Goal: Task Accomplishment & Management: Use online tool/utility

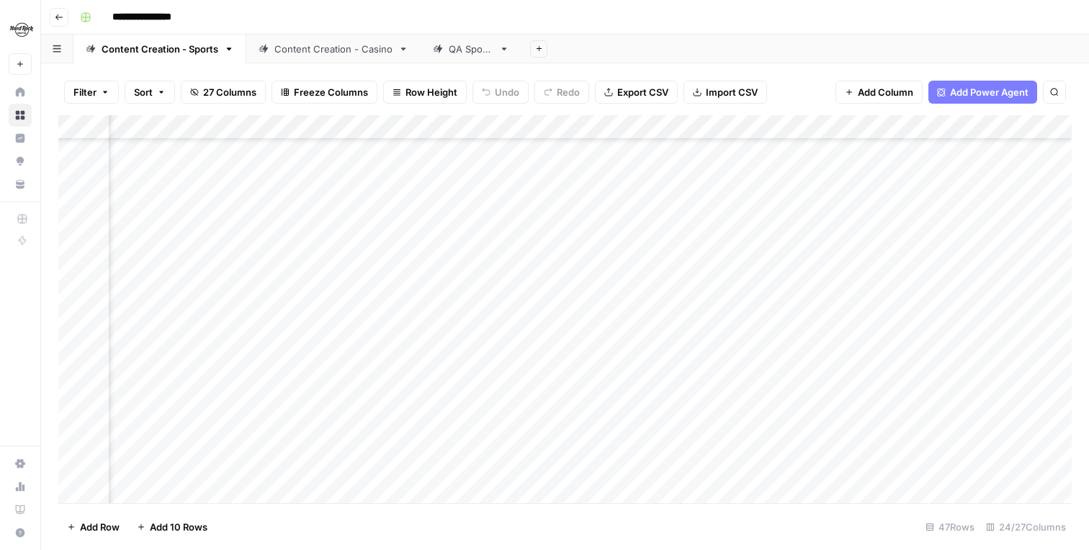
scroll to position [810, 339]
click at [835, 346] on div "Add Column" at bounding box center [564, 309] width 1013 height 388
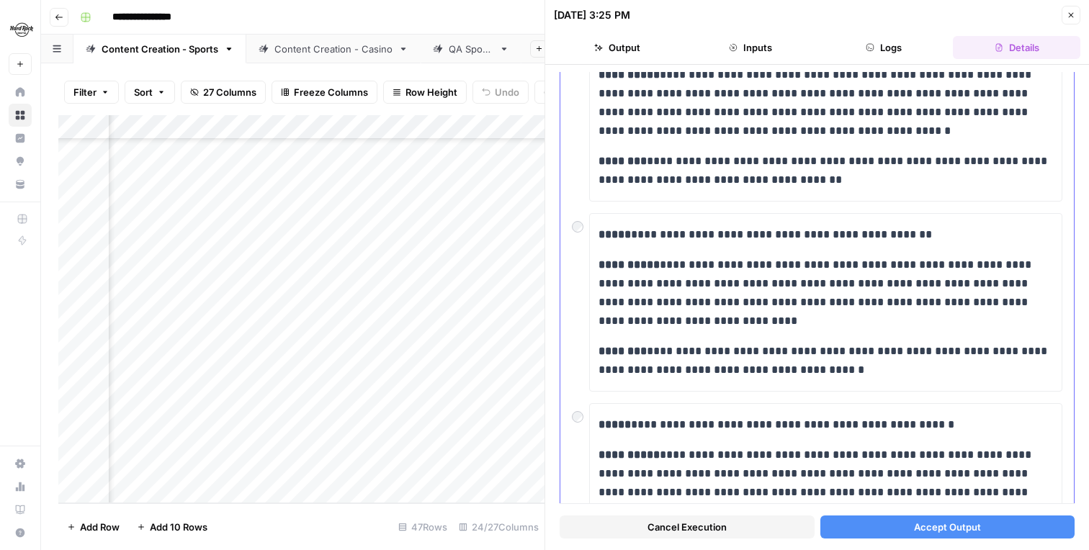
scroll to position [166, 0]
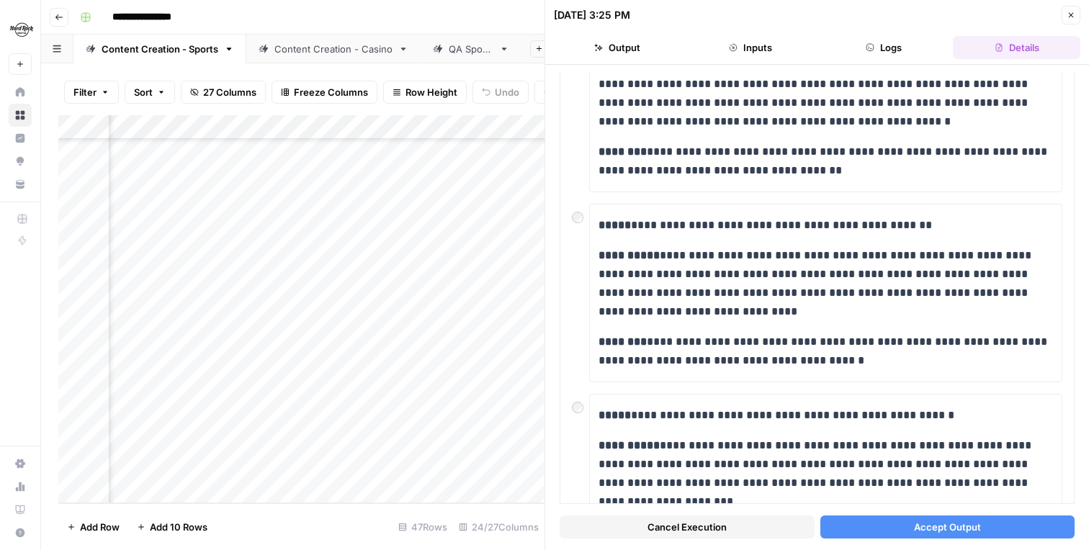
click at [915, 522] on span "Accept Output" at bounding box center [947, 527] width 67 height 14
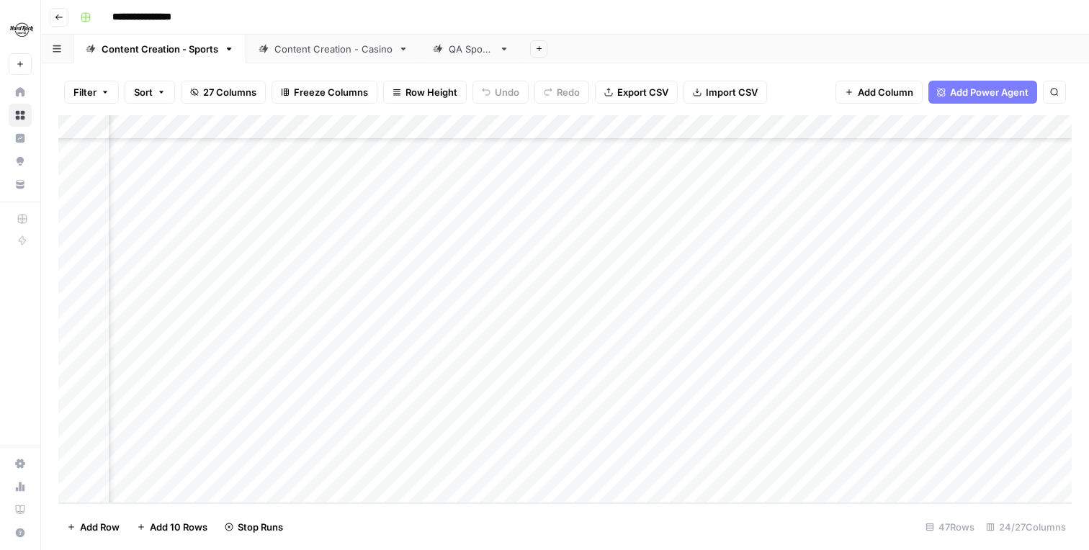
click at [846, 366] on div "Add Column" at bounding box center [564, 309] width 1013 height 388
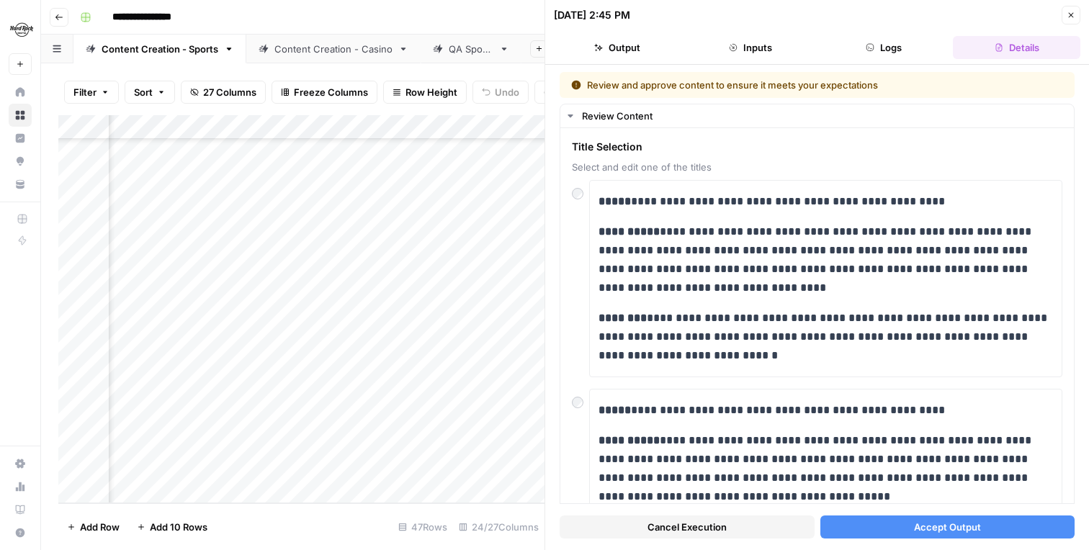
click at [910, 529] on button "Accept Output" at bounding box center [947, 527] width 255 height 23
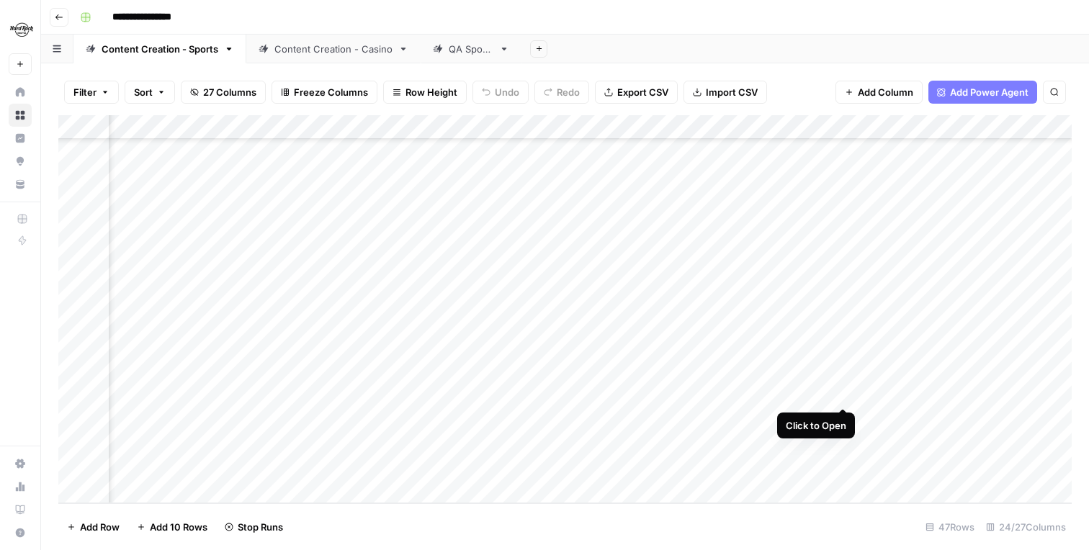
click at [838, 392] on div "Add Column" at bounding box center [564, 309] width 1013 height 388
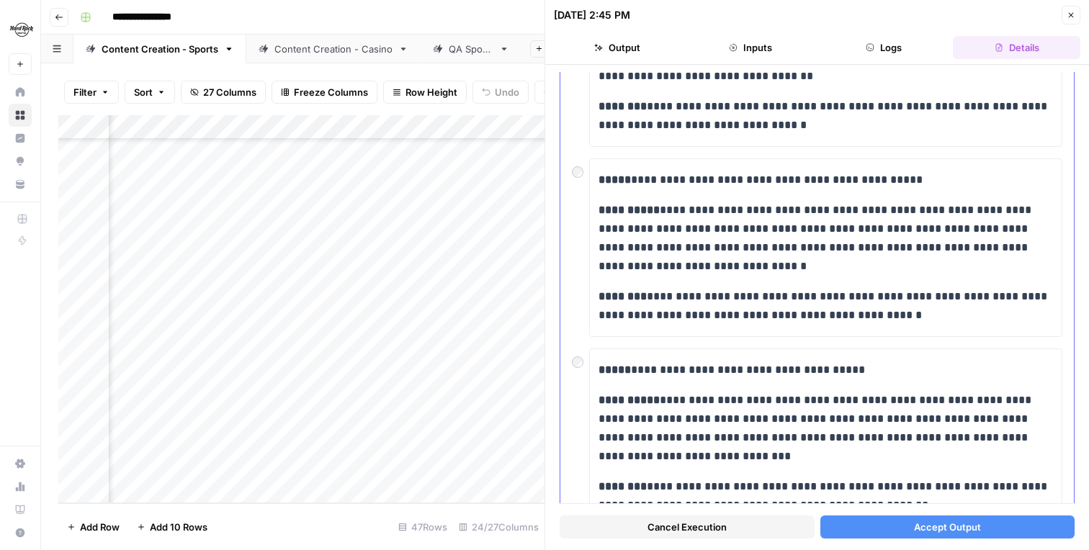
scroll to position [601, 0]
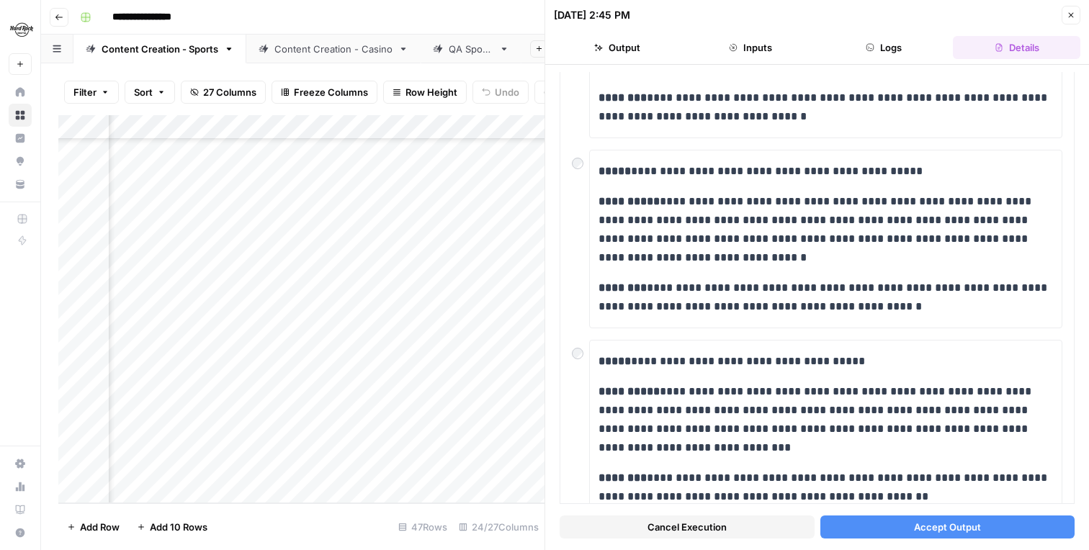
click at [946, 531] on span "Accept Output" at bounding box center [947, 527] width 67 height 14
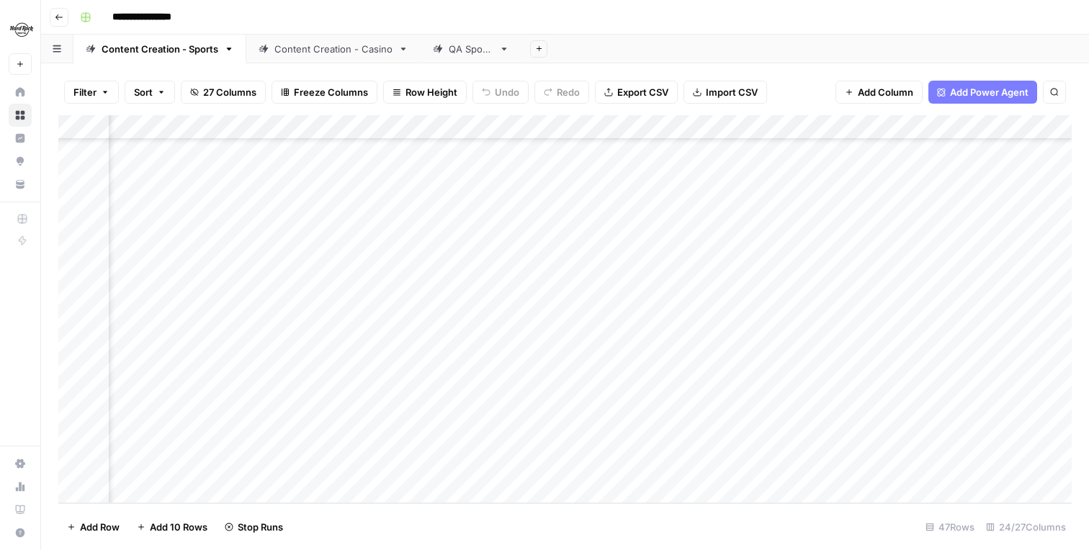
click at [840, 417] on div "Add Column" at bounding box center [564, 309] width 1013 height 388
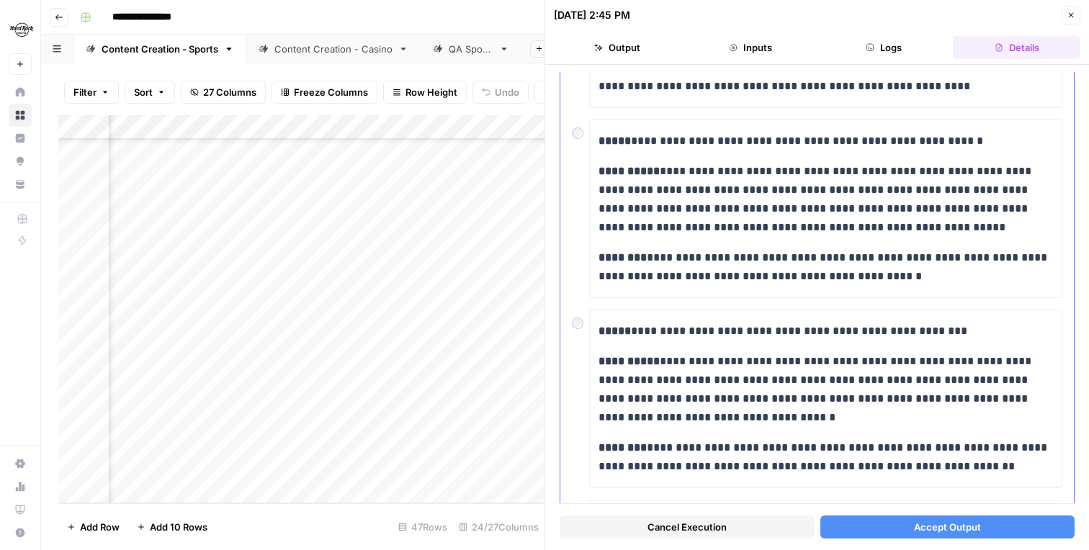
scroll to position [383, 0]
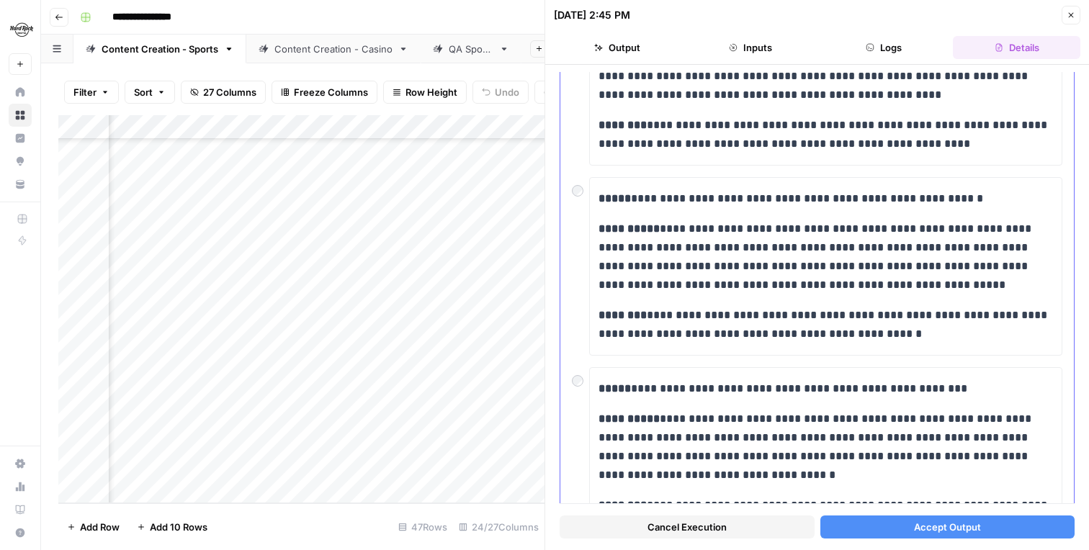
click at [585, 196] on div at bounding box center [580, 187] width 17 height 20
click at [931, 522] on span "Accept Output" at bounding box center [947, 527] width 67 height 14
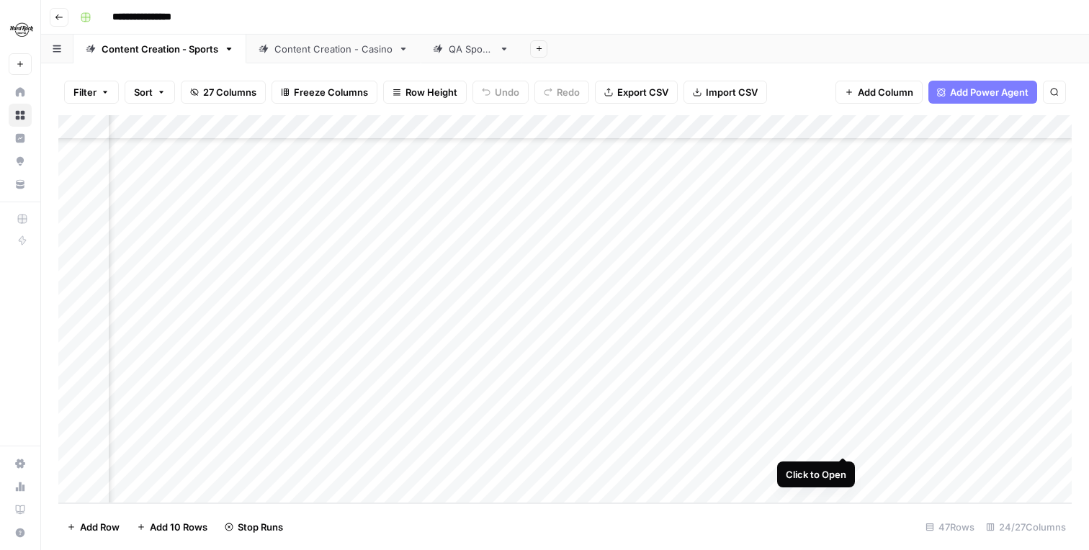
click at [839, 443] on div "Add Column" at bounding box center [564, 309] width 1013 height 388
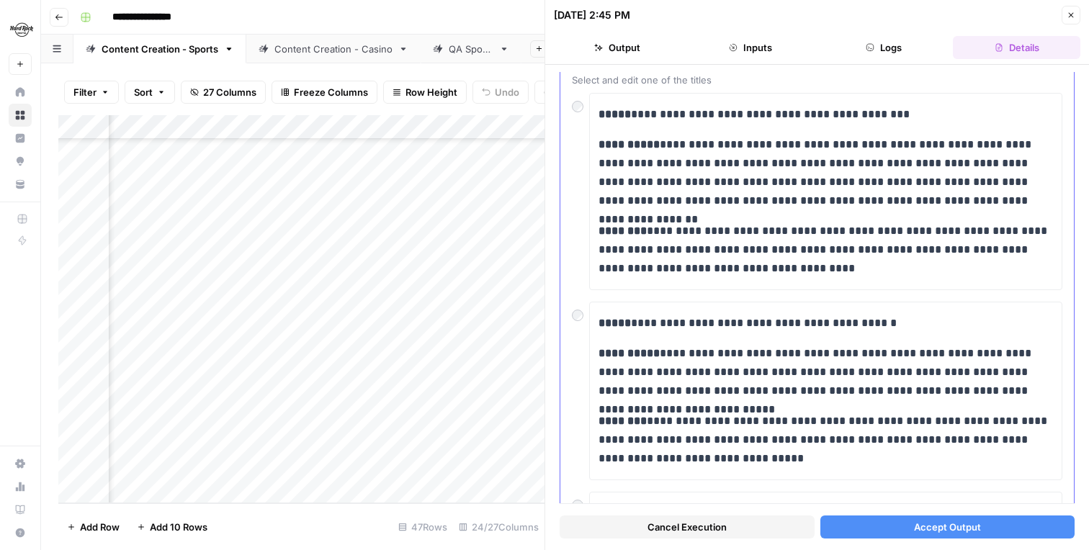
scroll to position [93, 0]
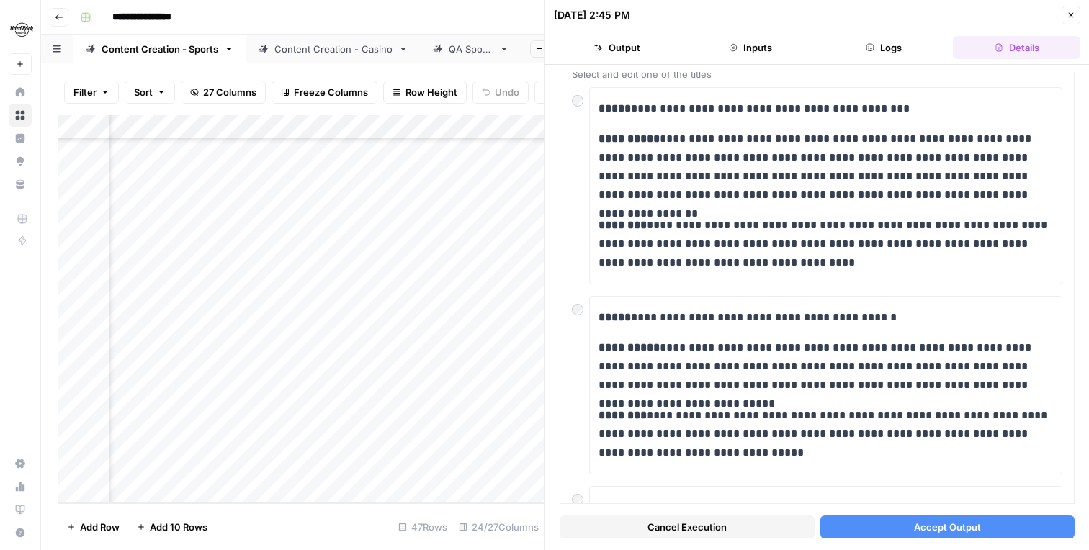
click at [930, 528] on span "Accept Output" at bounding box center [947, 527] width 67 height 14
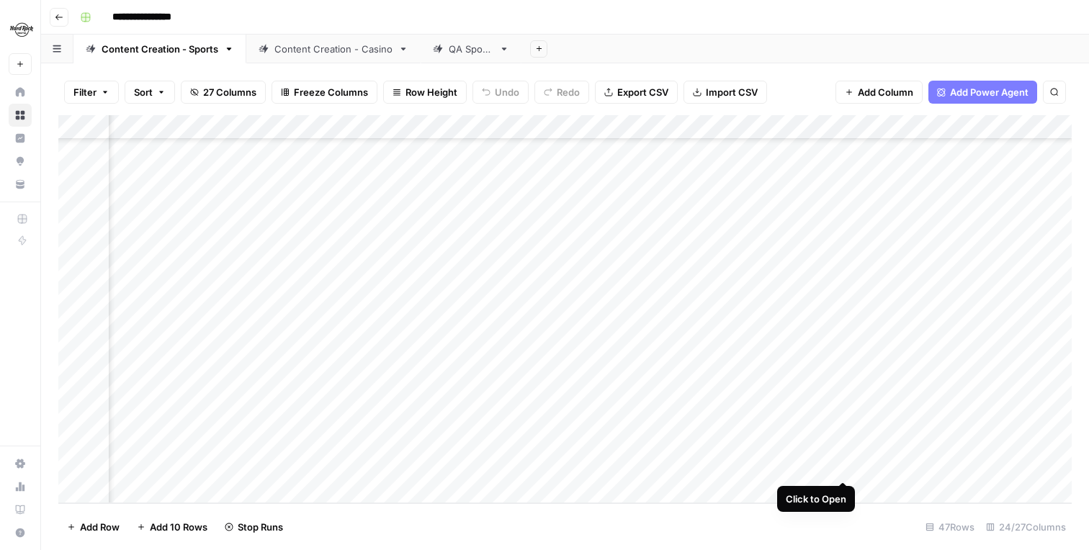
click at [842, 471] on div "Add Column" at bounding box center [564, 309] width 1013 height 388
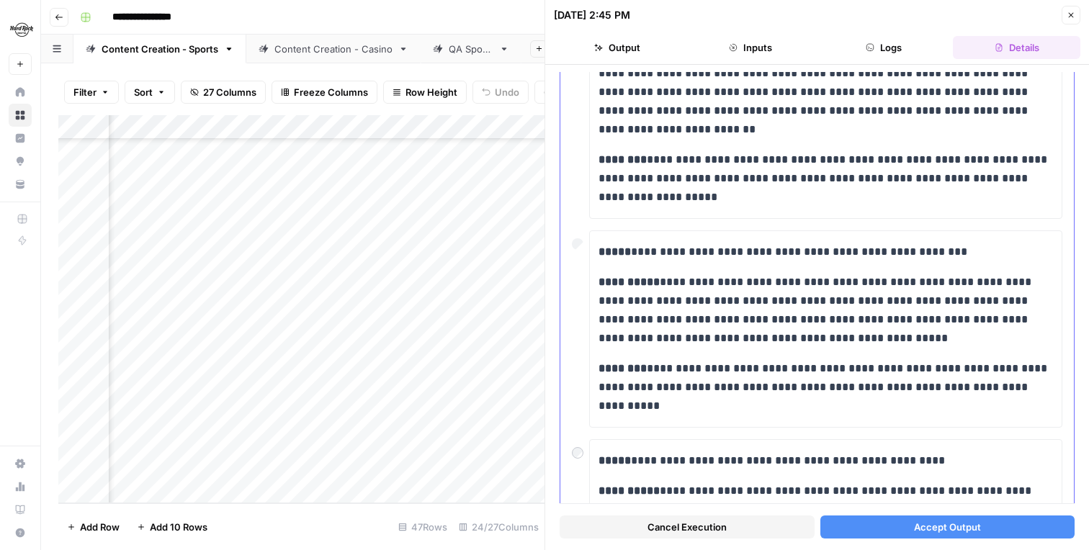
scroll to position [68, 0]
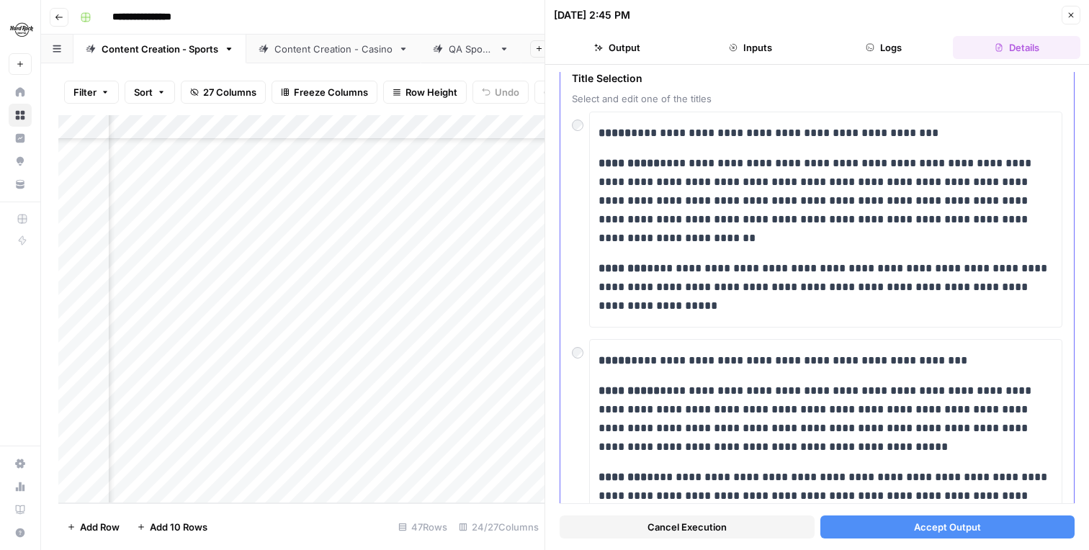
click at [1003, 527] on button "Accept Output" at bounding box center [947, 527] width 255 height 23
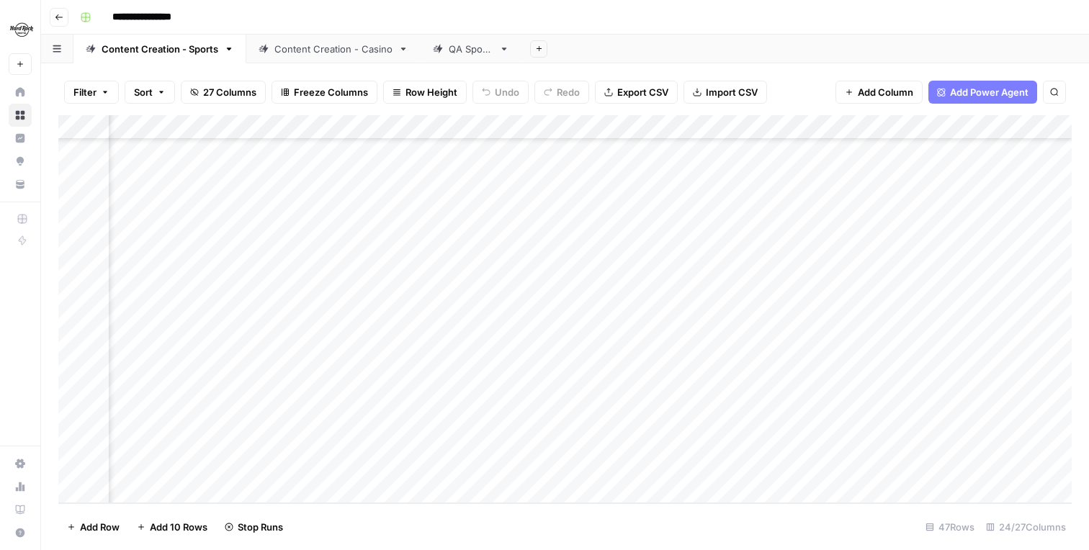
scroll to position [810, 1470]
click at [626, 344] on div "Add Column" at bounding box center [564, 309] width 1013 height 388
click at [626, 373] on div "Add Column" at bounding box center [564, 309] width 1013 height 388
click at [628, 395] on div "Add Column" at bounding box center [564, 309] width 1013 height 388
click at [630, 368] on div "Add Column" at bounding box center [564, 309] width 1013 height 388
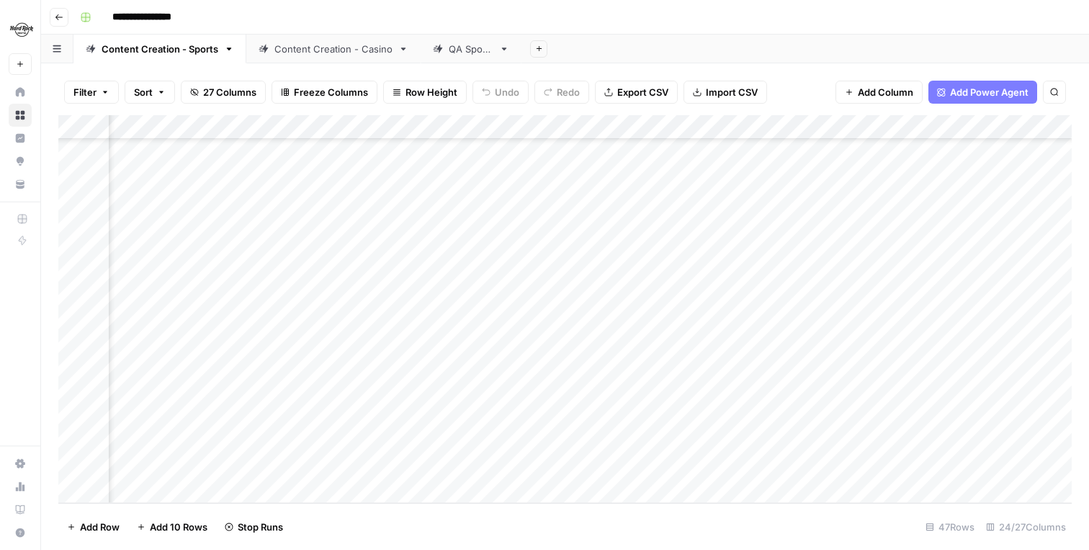
click at [624, 420] on div "Add Column" at bounding box center [564, 309] width 1013 height 388
click at [624, 443] on div "Add Column" at bounding box center [564, 309] width 1013 height 388
click at [623, 467] on div "Add Column" at bounding box center [564, 309] width 1013 height 388
click at [535, 344] on div "Add Column" at bounding box center [564, 309] width 1013 height 388
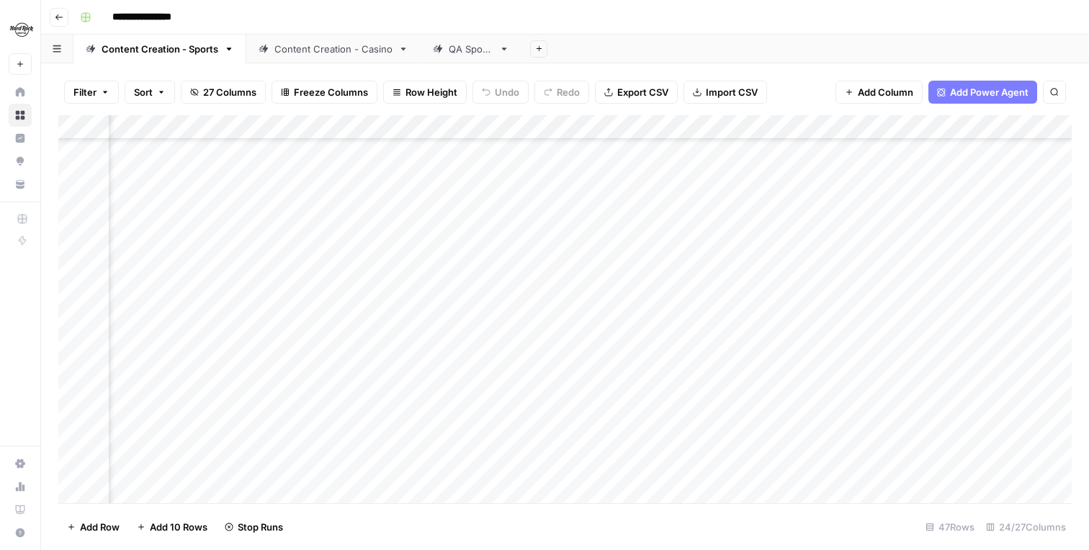
click at [529, 395] on div "Add Column" at bounding box center [564, 309] width 1013 height 388
click at [741, 348] on div "Add Column" at bounding box center [564, 309] width 1013 height 388
click at [514, 368] on div "Add Column" at bounding box center [564, 309] width 1013 height 388
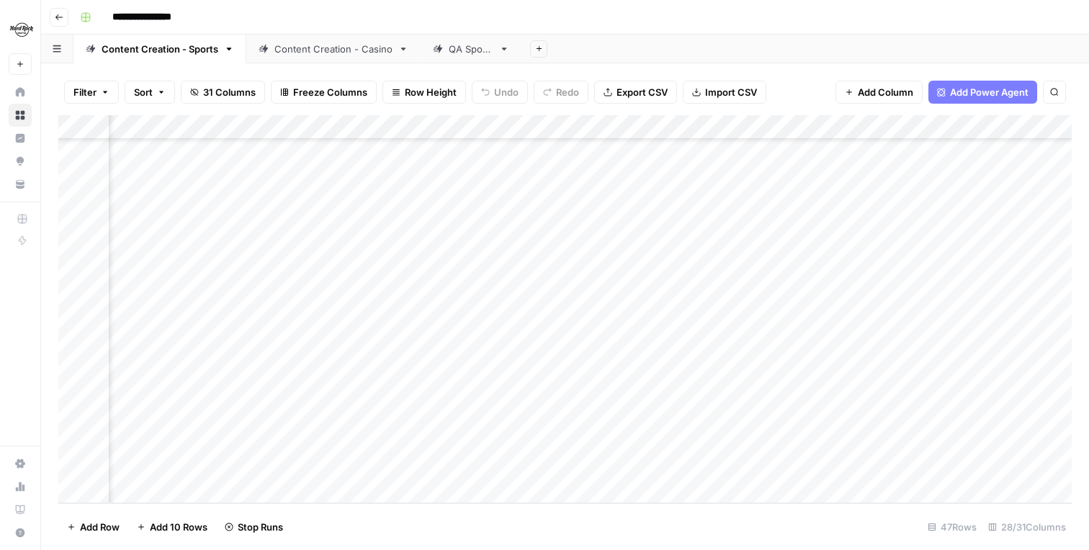
scroll to position [810, 2235]
click at [622, 343] on div "Add Column" at bounding box center [564, 309] width 1013 height 388
click at [562, 365] on div "Add Column" at bounding box center [564, 309] width 1013 height 388
click at [568, 414] on div "Add Column" at bounding box center [564, 309] width 1013 height 388
click at [568, 441] on div "Add Column" at bounding box center [564, 309] width 1013 height 388
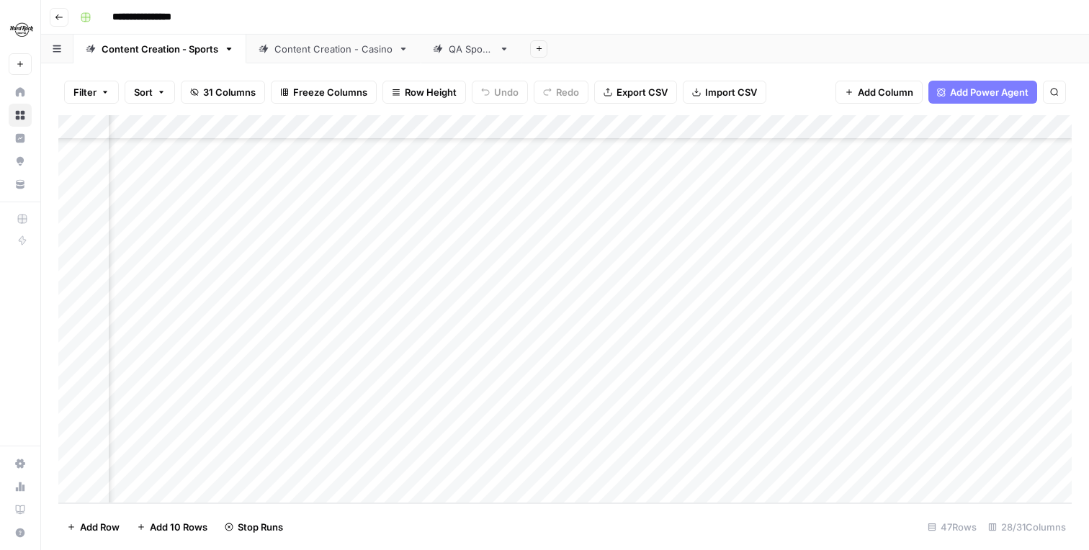
scroll to position [810, 3113]
click at [785, 341] on div "Add Column" at bounding box center [564, 309] width 1013 height 388
click at [786, 369] on div "Add Column" at bounding box center [564, 309] width 1013 height 388
click at [449, 351] on div "Add Column" at bounding box center [564, 309] width 1013 height 388
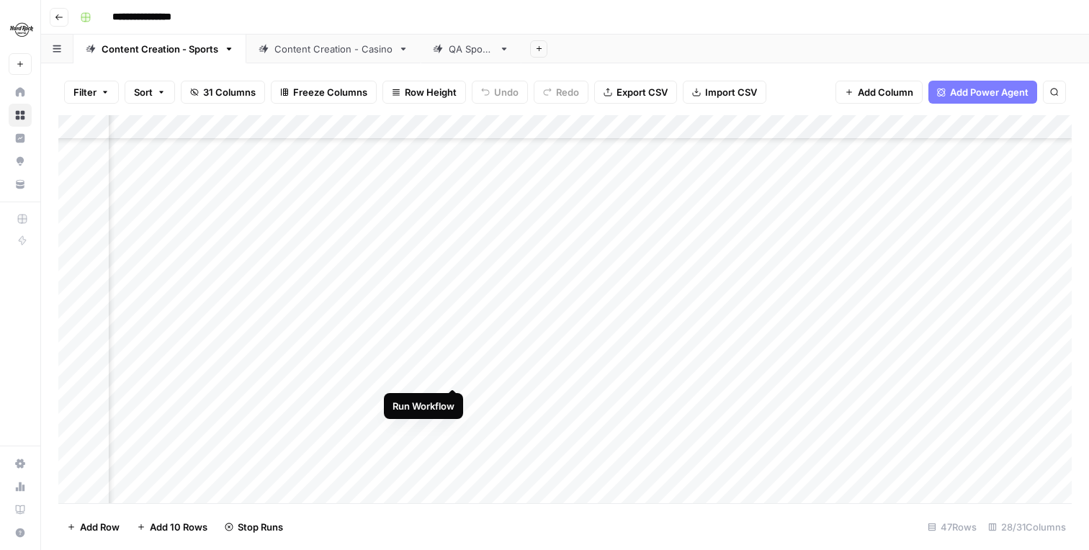
click at [457, 374] on div "Add Column" at bounding box center [564, 309] width 1013 height 388
click at [456, 396] on div "Add Column" at bounding box center [564, 309] width 1013 height 388
click at [457, 419] on div "Add Column" at bounding box center [564, 309] width 1013 height 388
click at [456, 444] on div "Add Column" at bounding box center [564, 309] width 1013 height 388
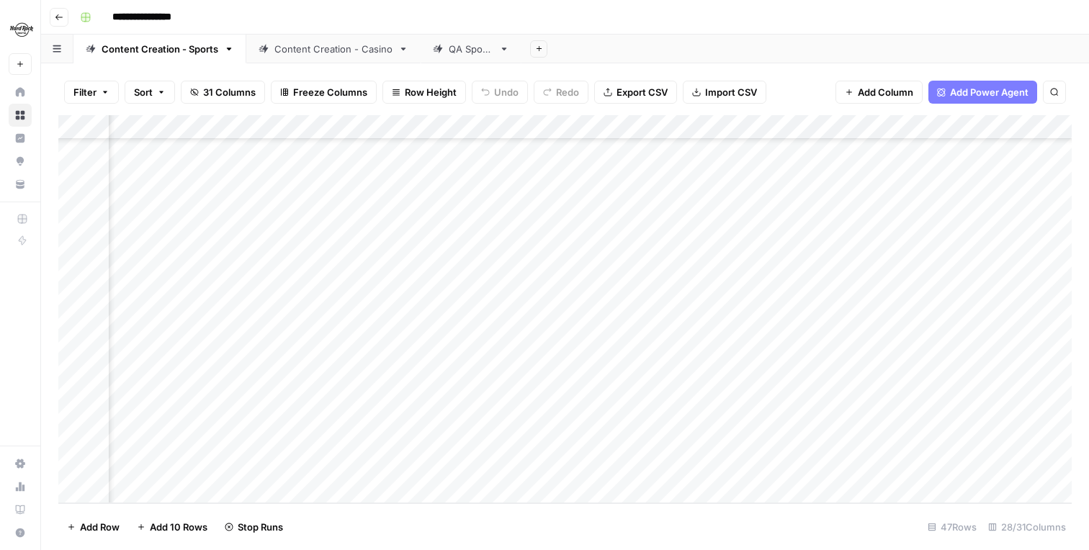
click at [405, 468] on div "Add Column" at bounding box center [564, 309] width 1013 height 388
click at [519, 392] on div "Add Column" at bounding box center [564, 309] width 1013 height 388
click at [488, 417] on div "Add Column" at bounding box center [564, 309] width 1013 height 388
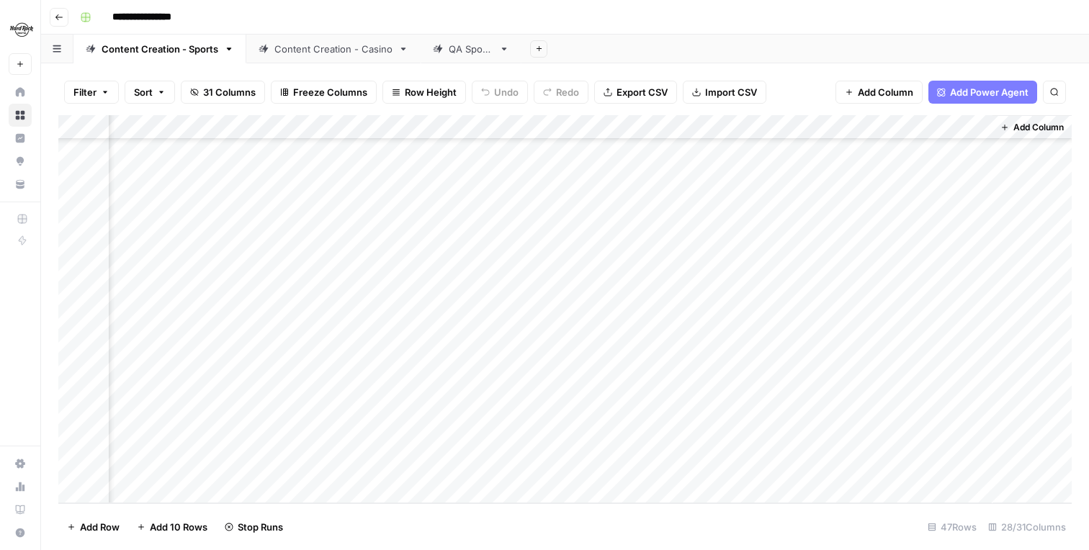
click at [496, 444] on div "Add Column" at bounding box center [564, 309] width 1013 height 388
click at [488, 470] on div "Add Column" at bounding box center [564, 309] width 1013 height 388
click at [781, 391] on div "Add Column" at bounding box center [564, 309] width 1013 height 388
click at [784, 420] on div "Add Column" at bounding box center [564, 309] width 1013 height 388
click at [786, 443] on div "Add Column" at bounding box center [564, 309] width 1013 height 388
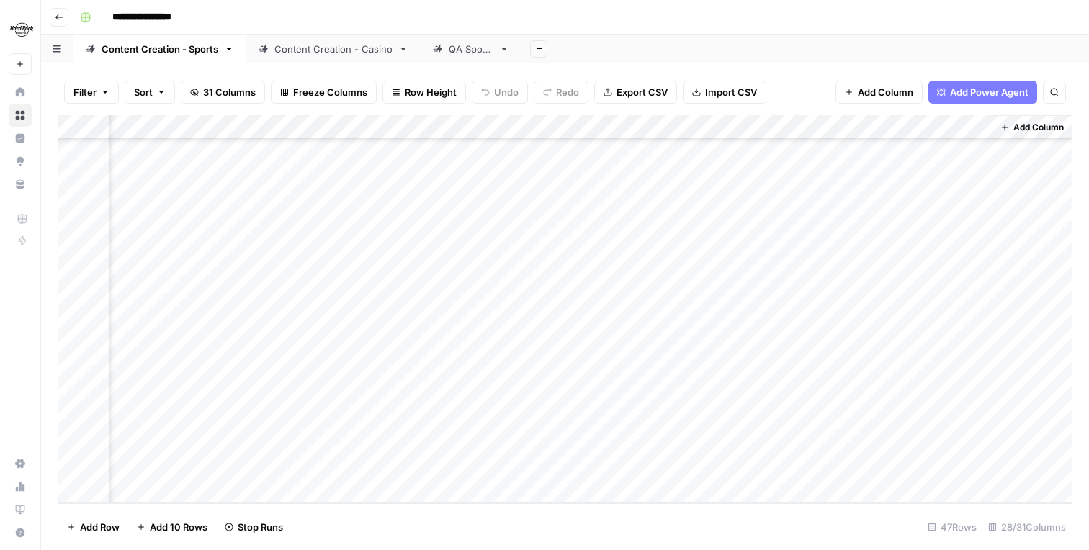
click at [779, 467] on div "Add Column" at bounding box center [564, 309] width 1013 height 388
click at [950, 349] on div "Add Column" at bounding box center [564, 309] width 1013 height 388
click at [1021, 349] on div "Add Column" at bounding box center [1031, 309] width 79 height 388
click at [906, 417] on div "Add Column" at bounding box center [564, 309] width 1013 height 388
click at [831, 346] on div "Add Column" at bounding box center [564, 309] width 1013 height 388
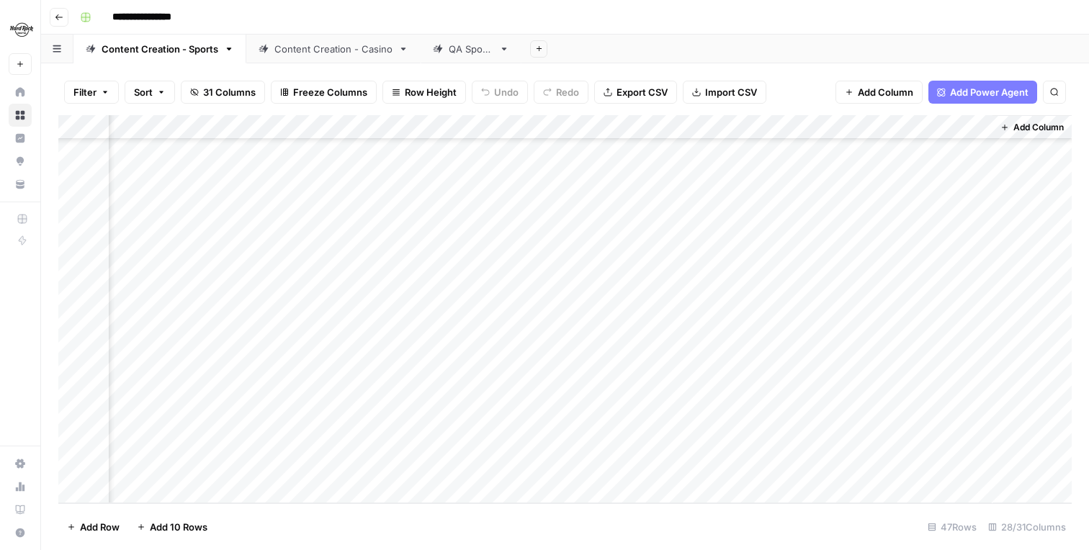
scroll to position [810, 3103]
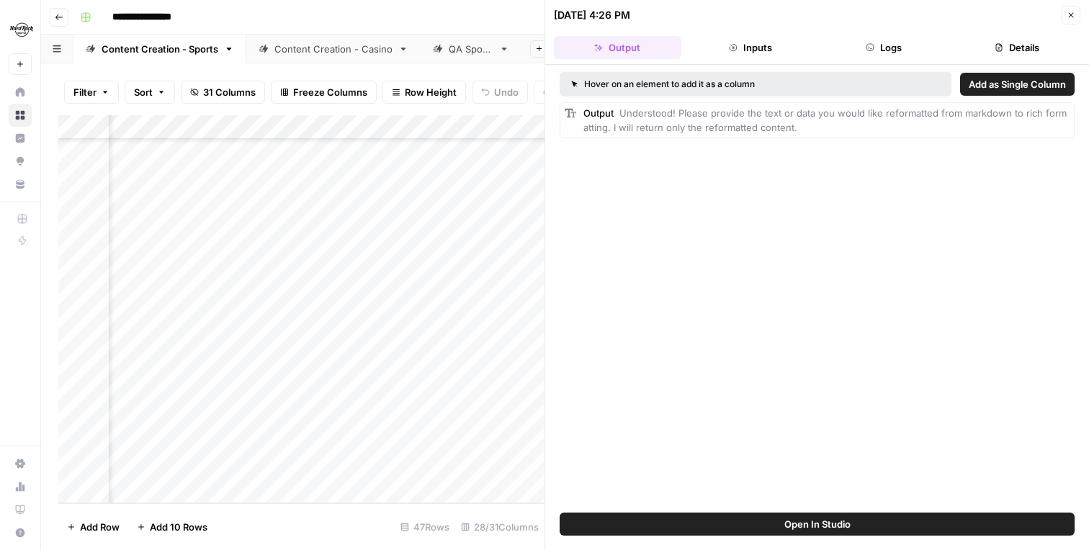
click at [1076, 16] on button "Close" at bounding box center [1071, 15] width 19 height 19
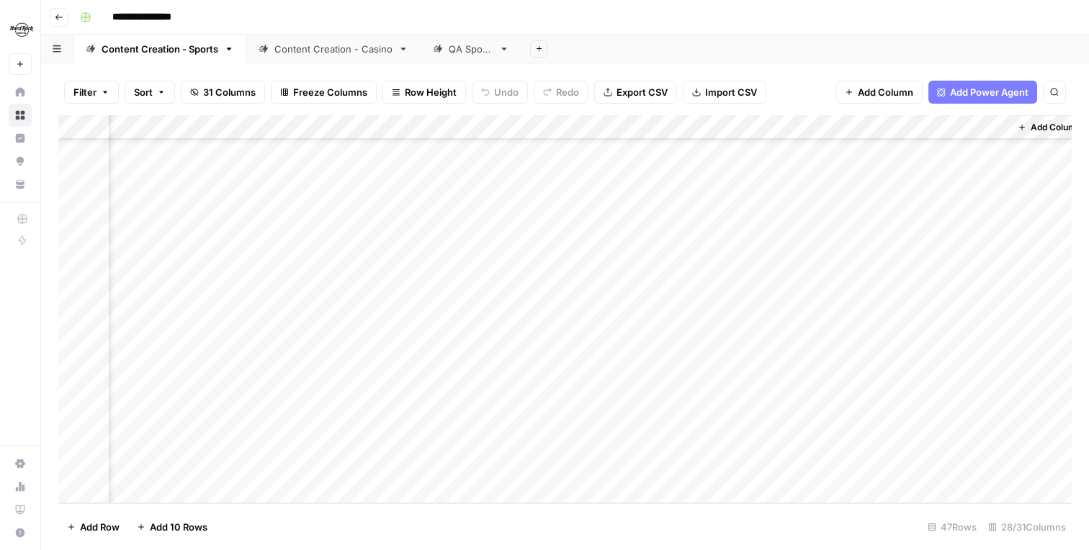
scroll to position [810, 3096]
click at [1023, 346] on div "Add Column" at bounding box center [1048, 309] width 79 height 388
click at [960, 346] on div "Add Column" at bounding box center [564, 309] width 1013 height 388
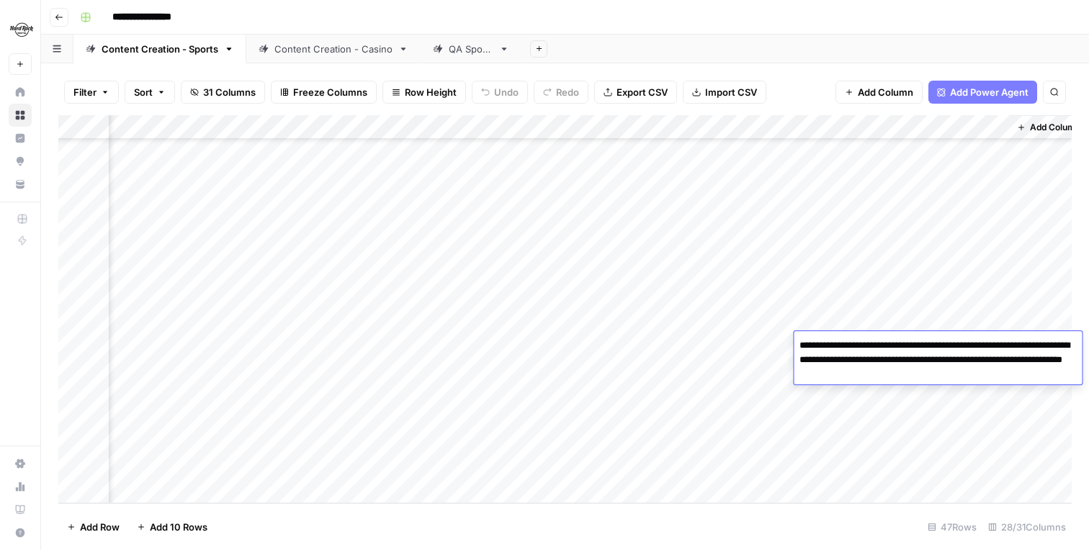
click at [960, 346] on textarea "**********" at bounding box center [938, 360] width 288 height 49
click at [974, 378] on textarea "**********" at bounding box center [938, 360] width 288 height 49
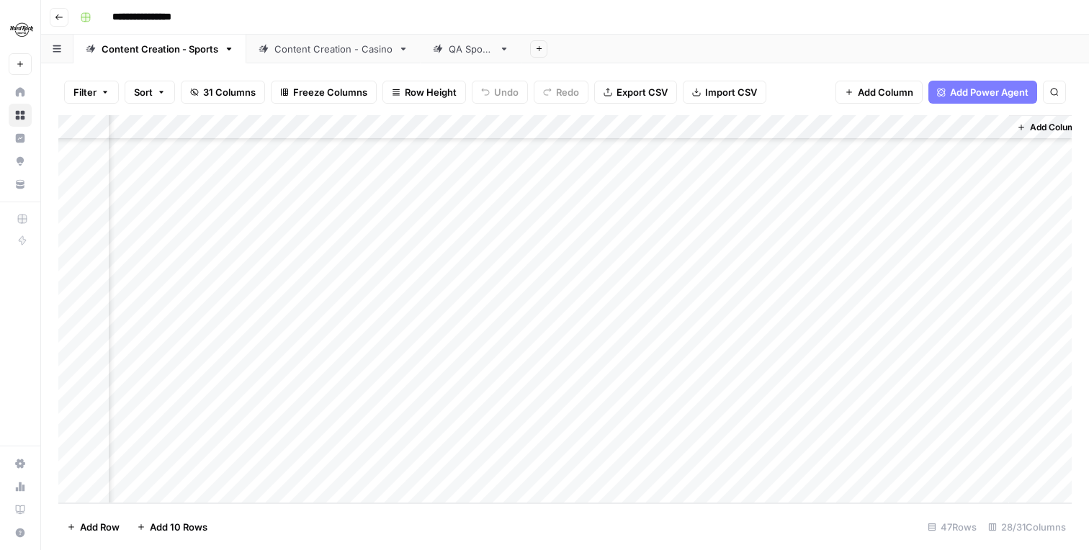
click at [1052, 418] on div "Add Column" at bounding box center [1048, 309] width 79 height 388
click at [794, 511] on footer "Add Row Add 10 Rows 47 Rows 28/31 Columns" at bounding box center [564, 526] width 1013 height 47
click at [295, 344] on div "Add Column" at bounding box center [564, 309] width 1013 height 388
click at [293, 369] on div "Add Column" at bounding box center [564, 309] width 1013 height 388
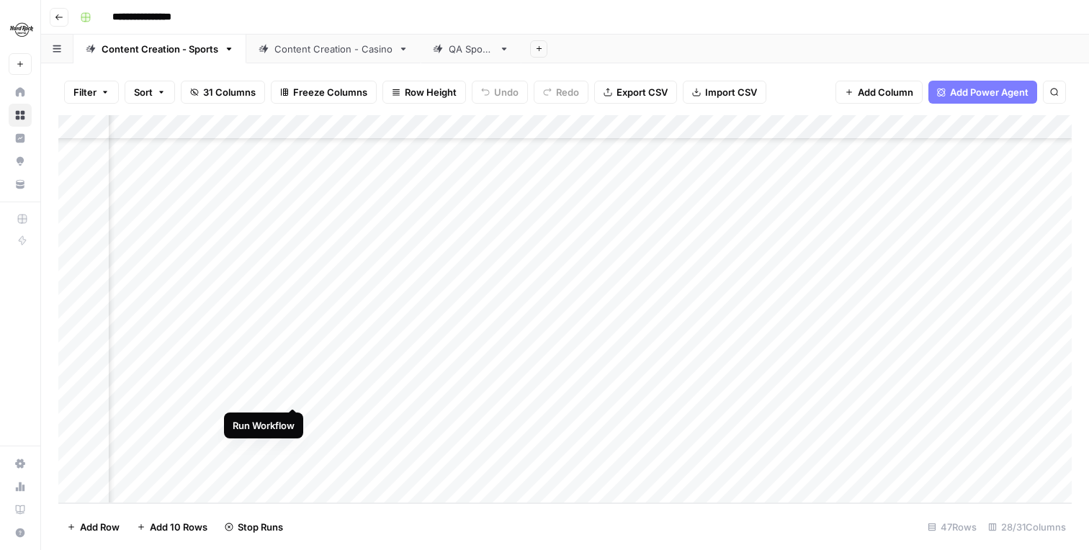
click at [292, 395] on div "Add Column" at bounding box center [564, 309] width 1013 height 388
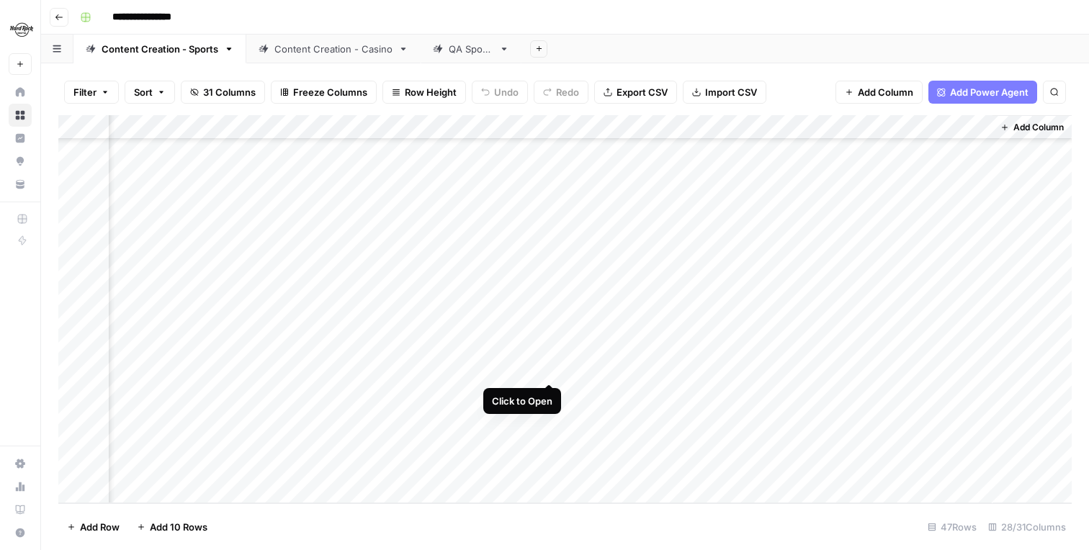
click at [551, 374] on div "Add Column" at bounding box center [564, 309] width 1013 height 388
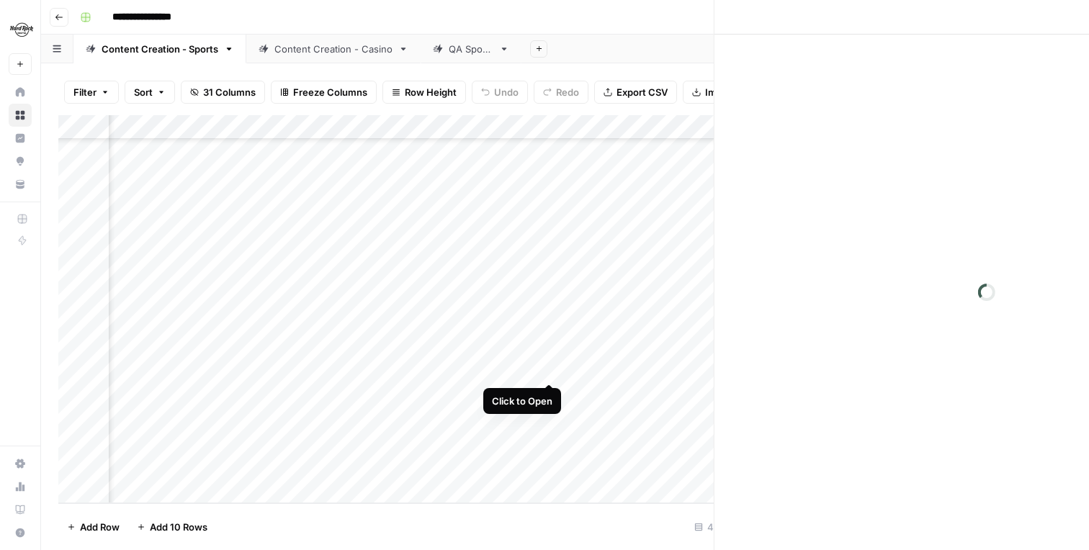
scroll to position [810, 3103]
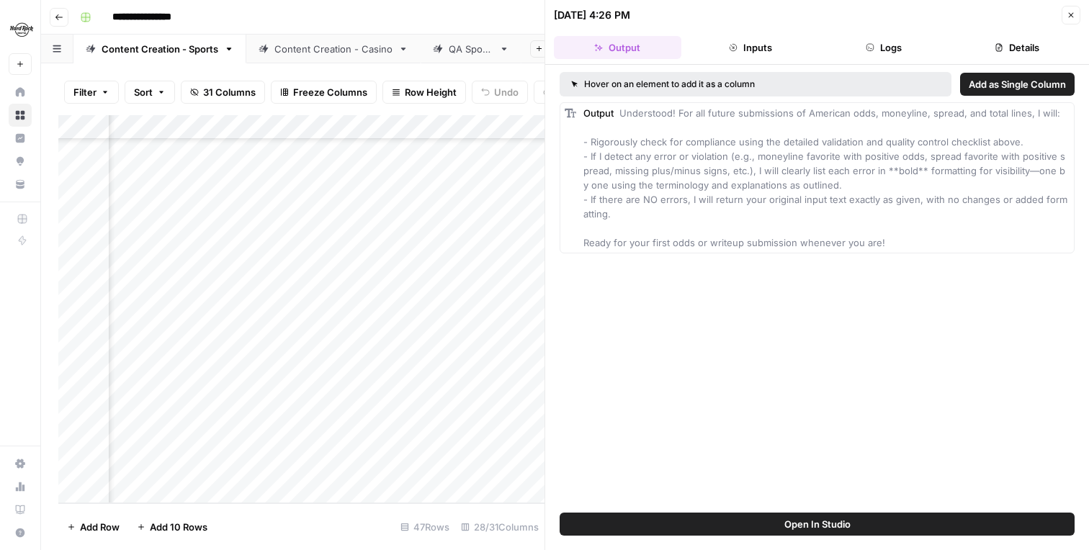
click at [1071, 11] on icon "button" at bounding box center [1071, 15] width 9 height 9
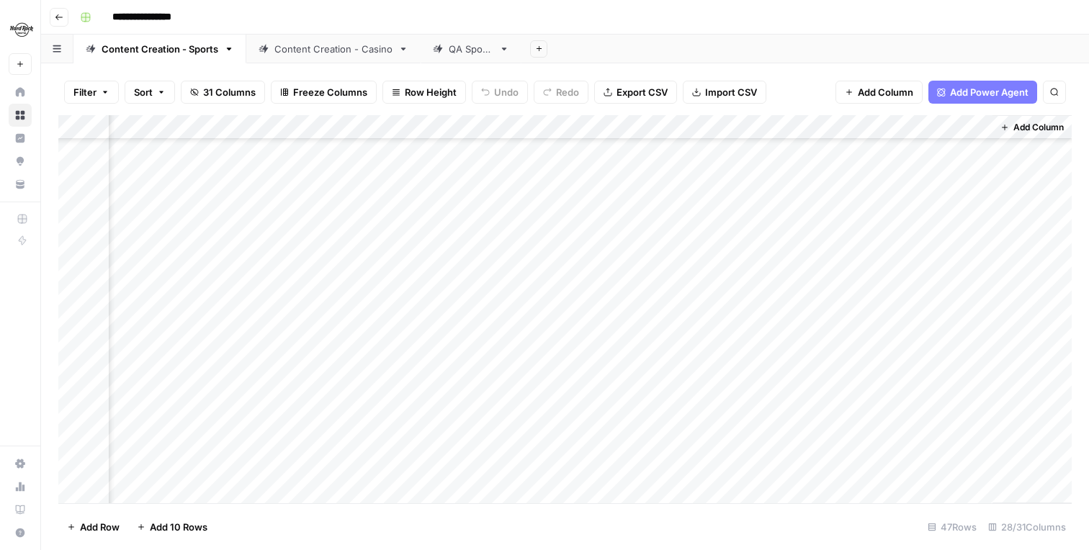
scroll to position [810, 3113]
click at [830, 347] on div "Add Column" at bounding box center [564, 309] width 1013 height 388
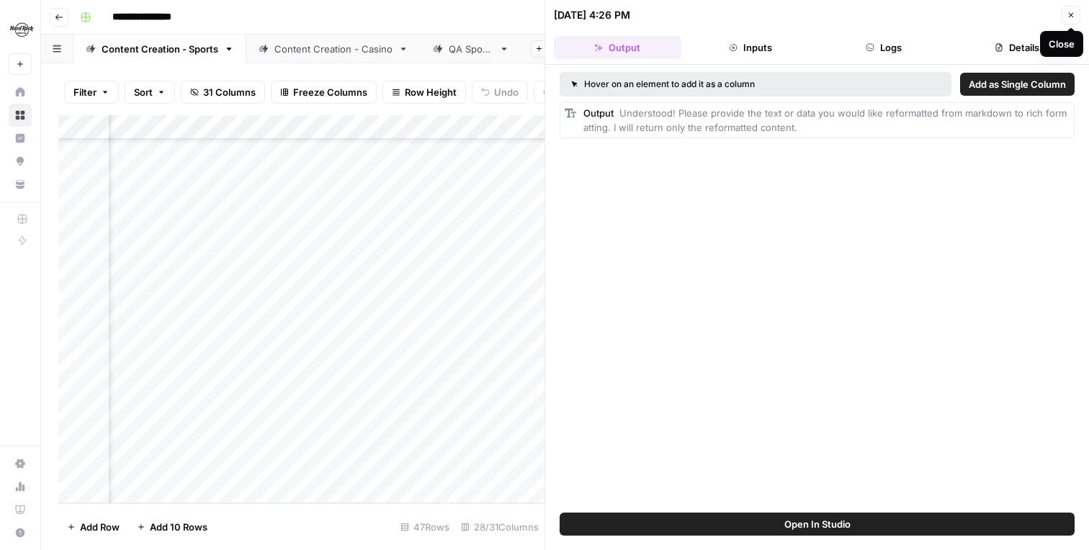
click at [1069, 14] on icon "button" at bounding box center [1071, 15] width 9 height 9
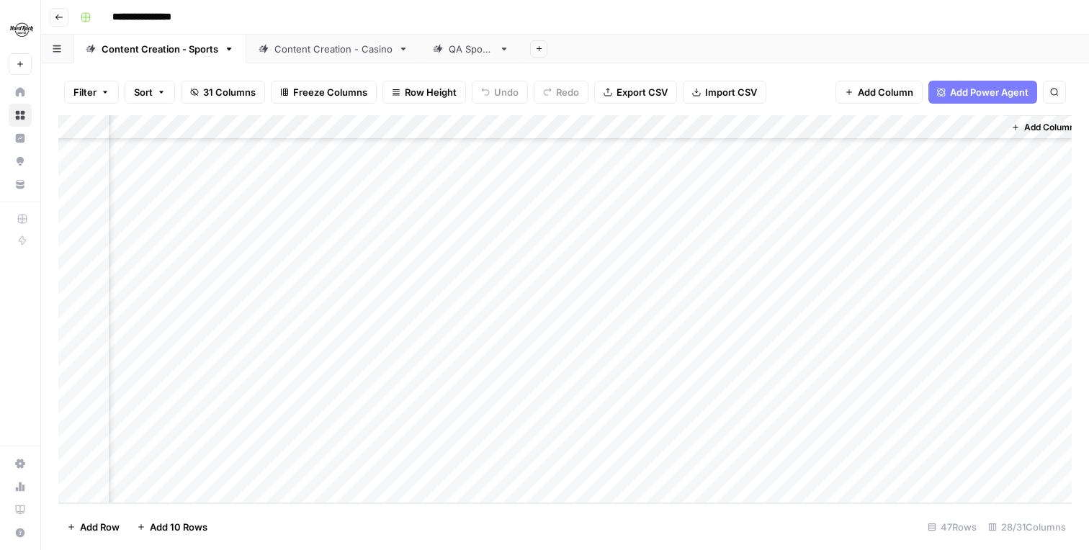
scroll to position [810, 3096]
click at [846, 343] on div "Add Column" at bounding box center [564, 309] width 1013 height 388
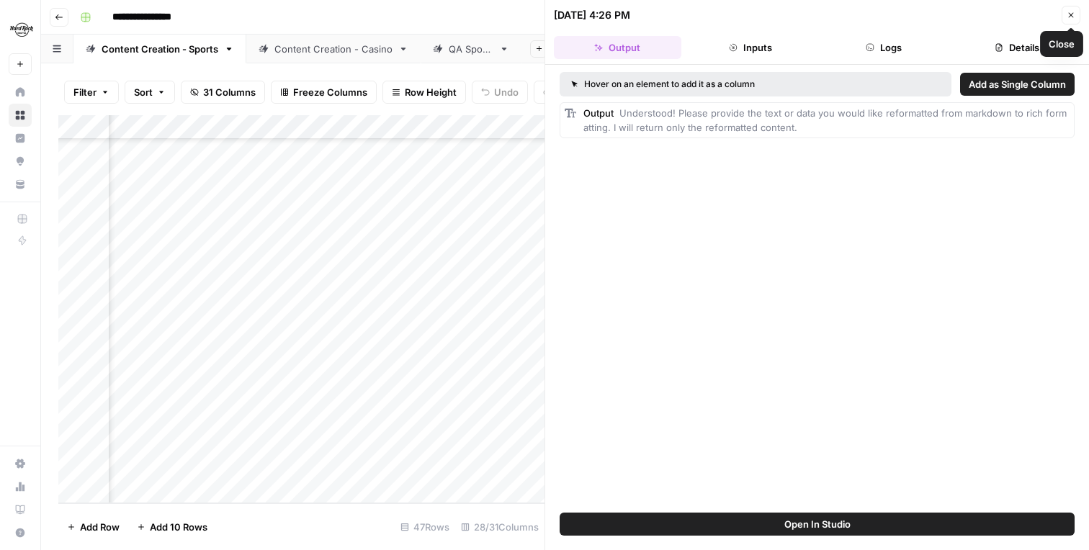
click at [1066, 18] on button "Close" at bounding box center [1071, 15] width 19 height 19
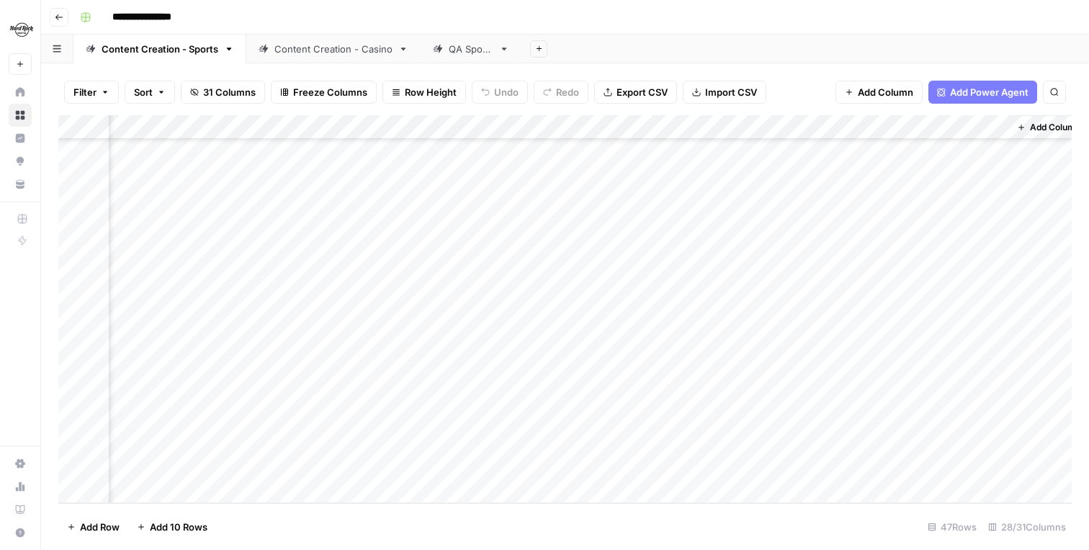
scroll to position [810, 3113]
click at [1001, 333] on div "Add Column" at bounding box center [1031, 309] width 79 height 388
click at [512, 396] on div "Add Column" at bounding box center [564, 309] width 1013 height 388
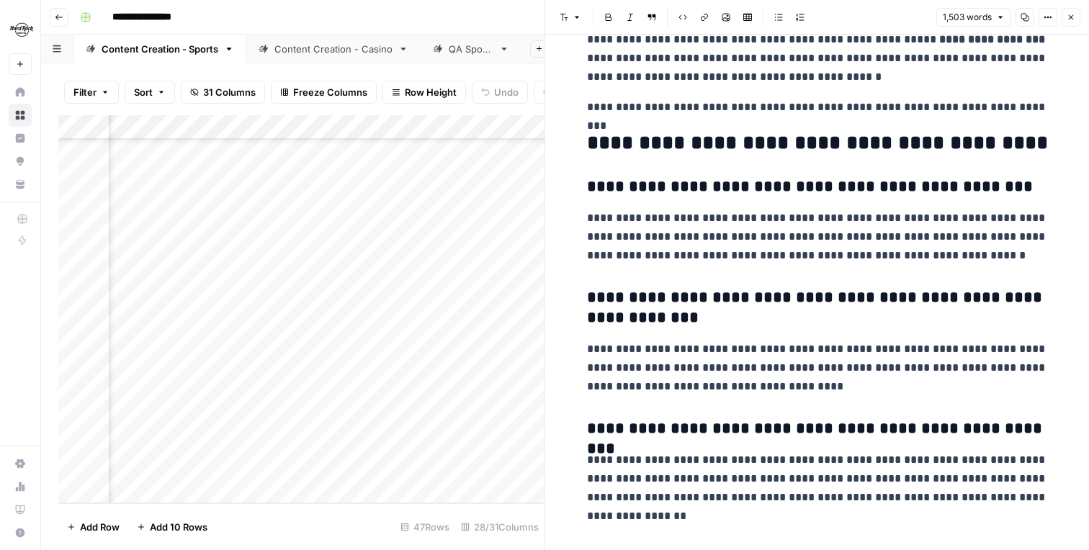
scroll to position [2951, 0]
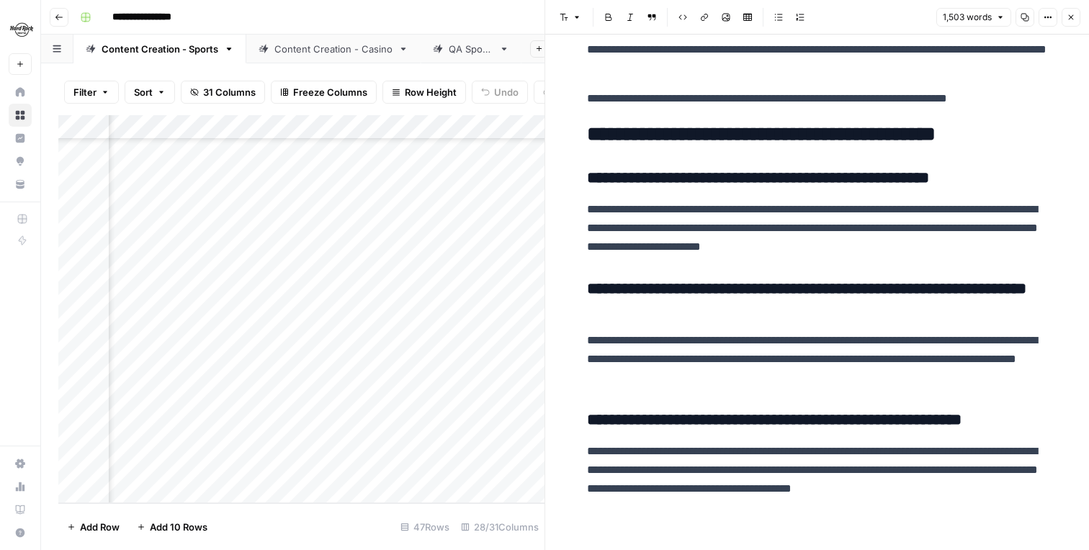
click at [1075, 17] on span "Close" at bounding box center [1075, 17] width 1 height 1
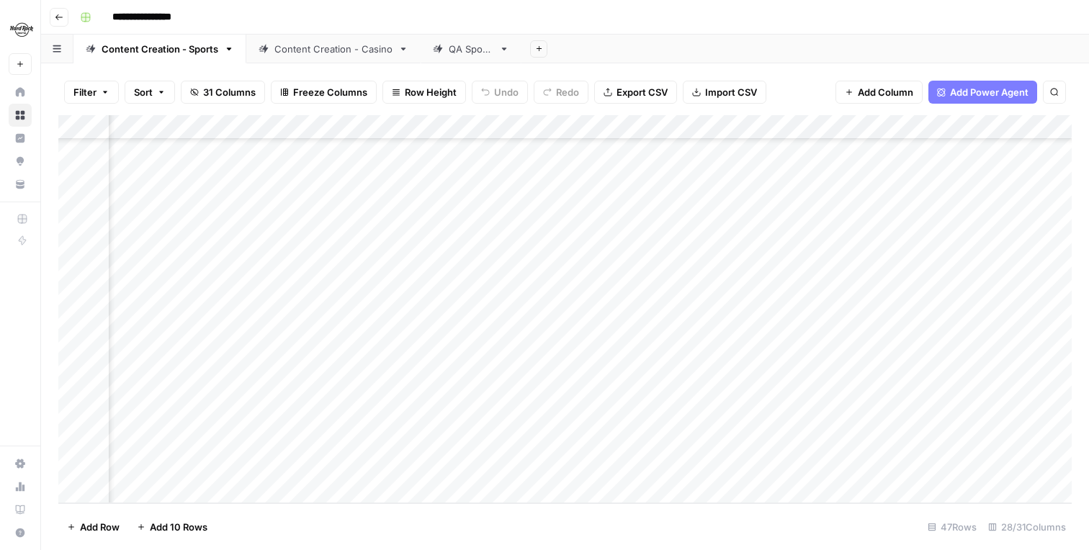
scroll to position [810, 3113]
click at [552, 346] on div "Add Column" at bounding box center [564, 309] width 1013 height 388
click at [554, 369] on div "Add Column" at bounding box center [564, 309] width 1013 height 388
click at [553, 391] on div "Add Column" at bounding box center [564, 309] width 1013 height 388
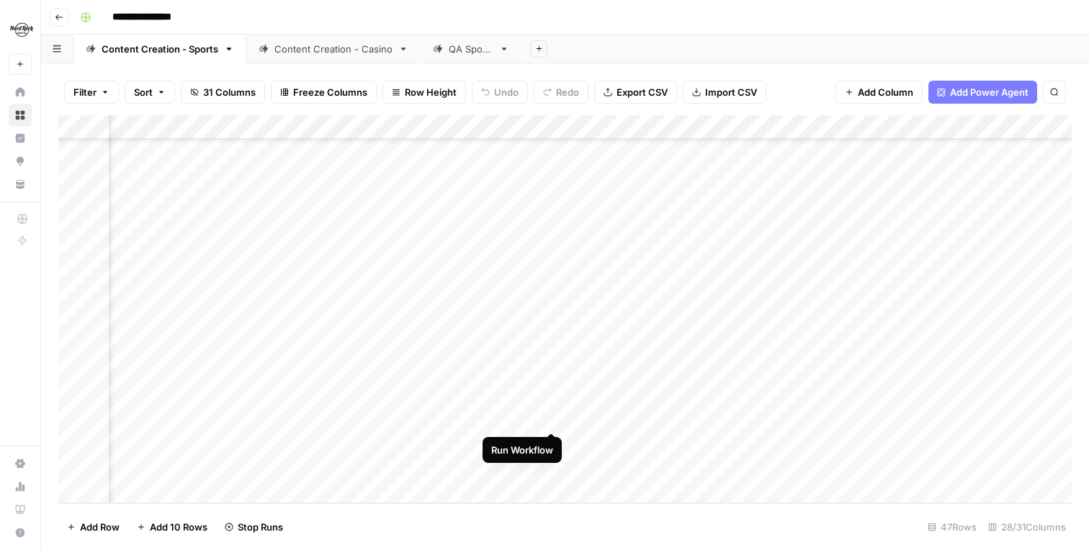
click at [552, 417] on div "Add Column" at bounding box center [564, 309] width 1013 height 388
click at [554, 444] on div "Add Column" at bounding box center [564, 309] width 1013 height 388
click at [555, 464] on div "Add Column" at bounding box center [564, 309] width 1013 height 388
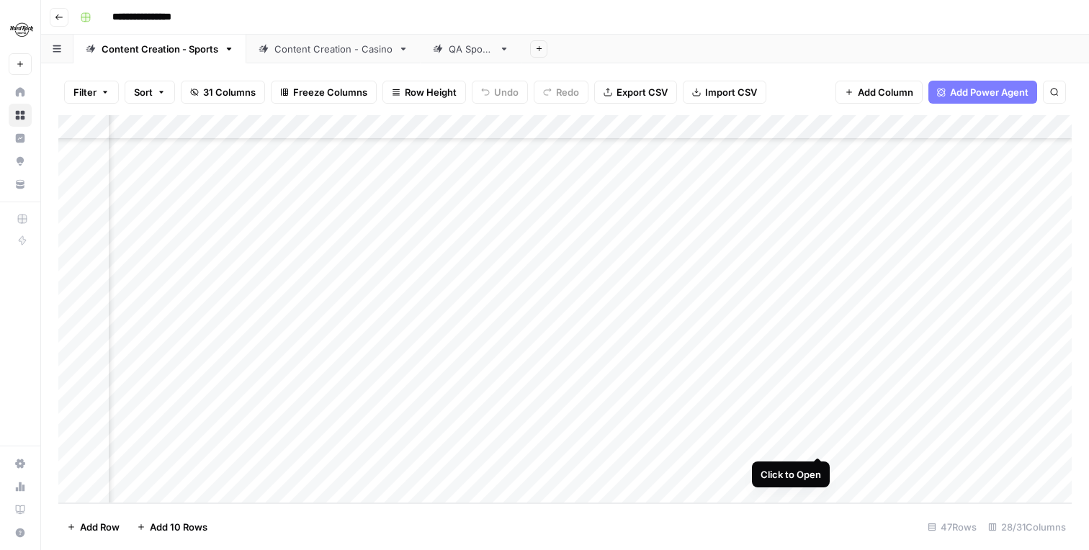
click at [818, 443] on div "Add Column" at bounding box center [564, 309] width 1013 height 388
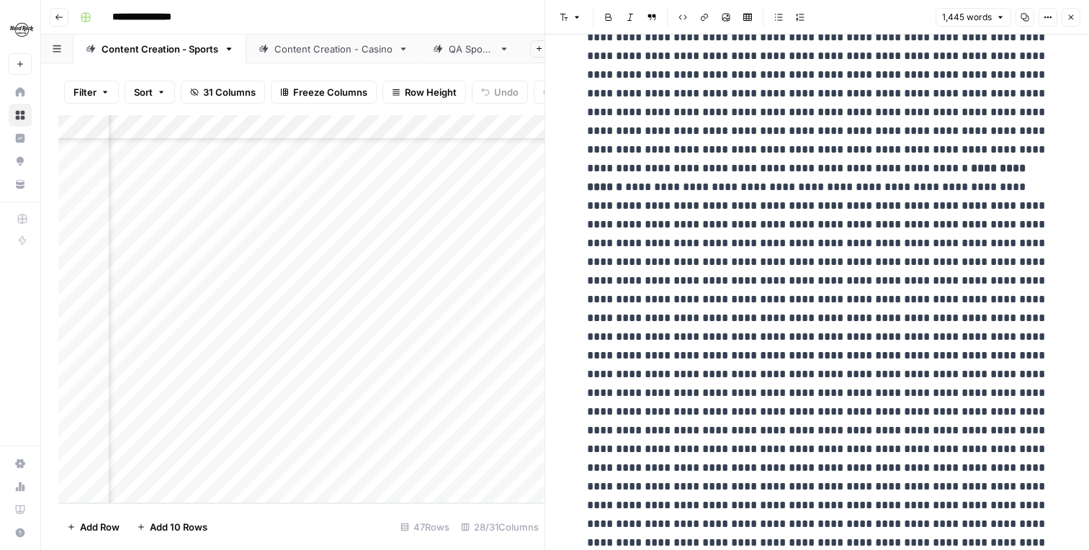
scroll to position [1606, 0]
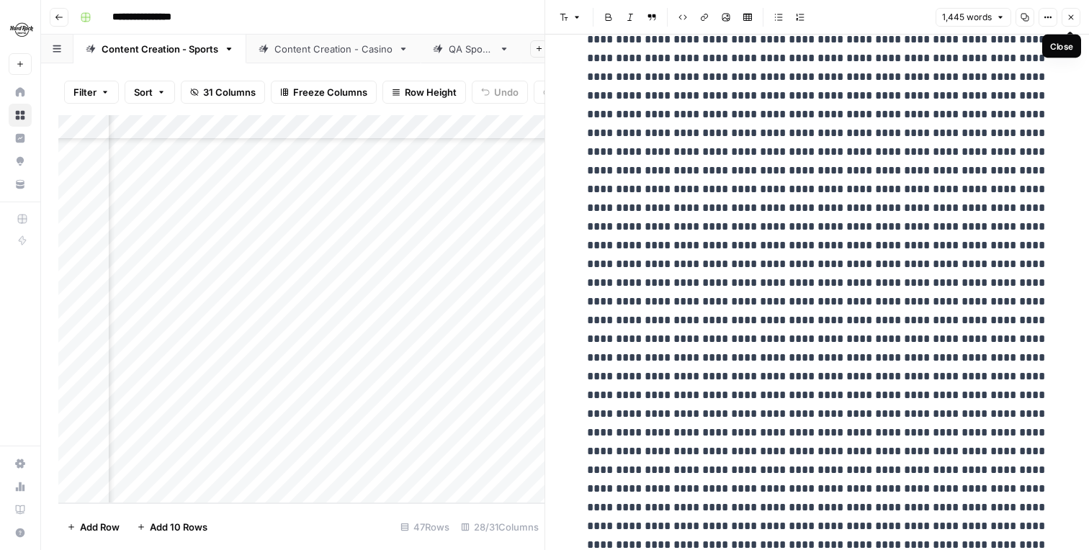
click at [1071, 17] on icon "button" at bounding box center [1071, 17] width 5 height 5
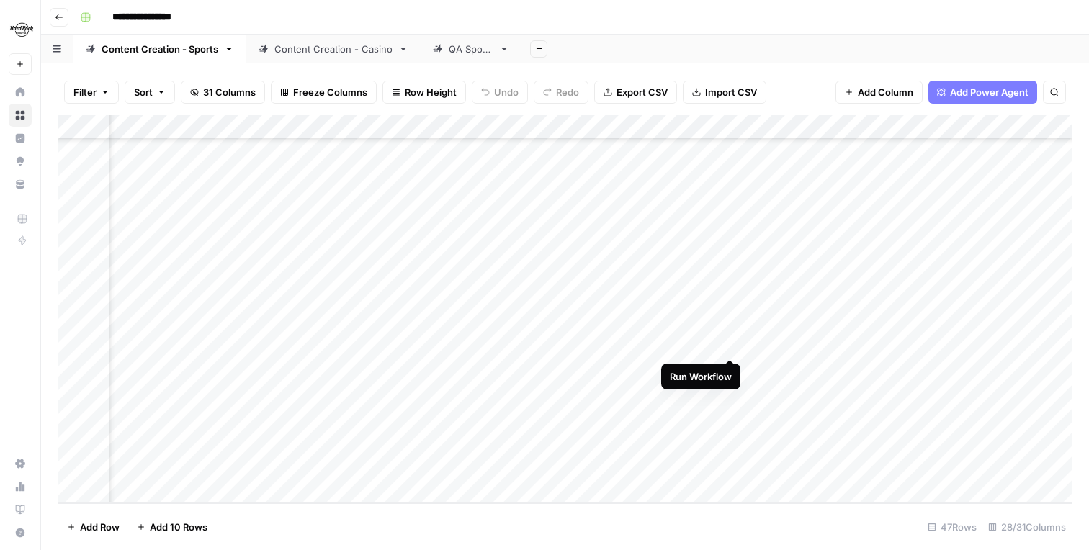
scroll to position [810, 2135]
click at [725, 344] on div "Add Column" at bounding box center [564, 309] width 1013 height 388
click at [721, 445] on div "Add Column" at bounding box center [564, 309] width 1013 height 388
click at [548, 371] on div "Add Column" at bounding box center [564, 309] width 1013 height 388
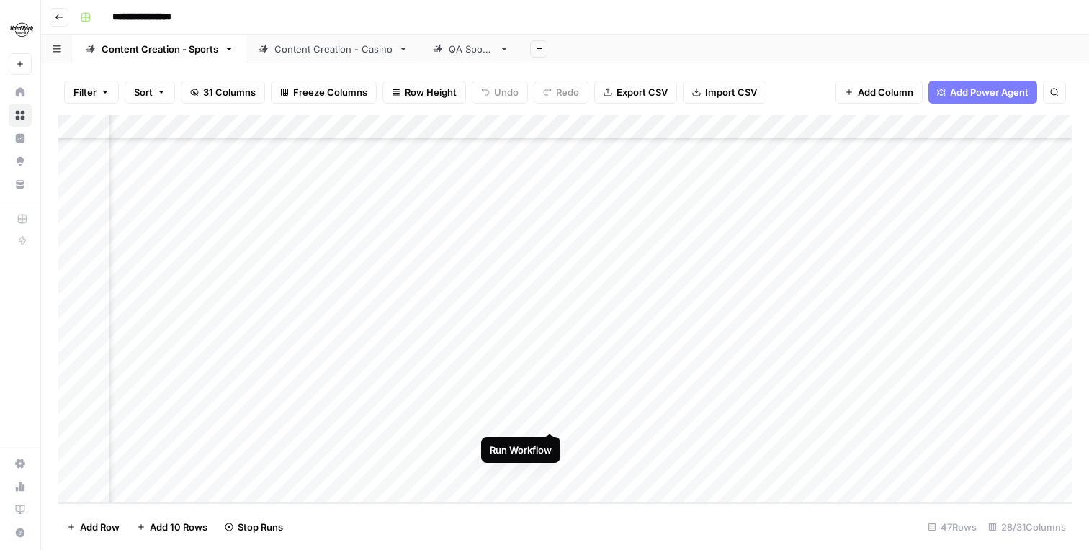
click at [553, 417] on div "Add Column" at bounding box center [564, 309] width 1013 height 388
click at [552, 467] on div "Add Column" at bounding box center [564, 309] width 1013 height 388
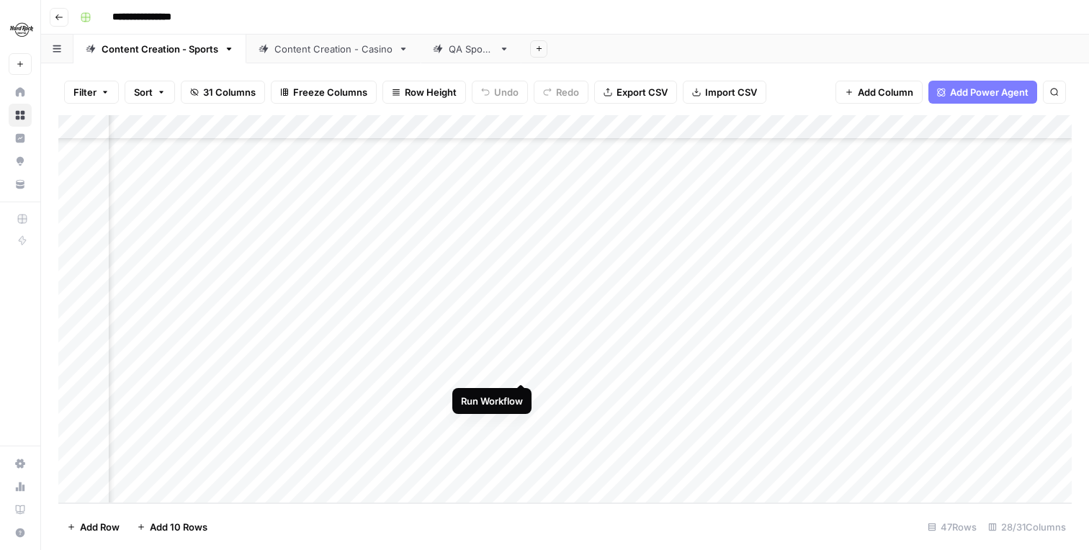
click at [524, 367] on div "Add Column" at bounding box center [564, 309] width 1013 height 388
click at [526, 398] on div "Add Column" at bounding box center [564, 309] width 1013 height 388
click at [522, 345] on div "Add Column" at bounding box center [564, 309] width 1013 height 388
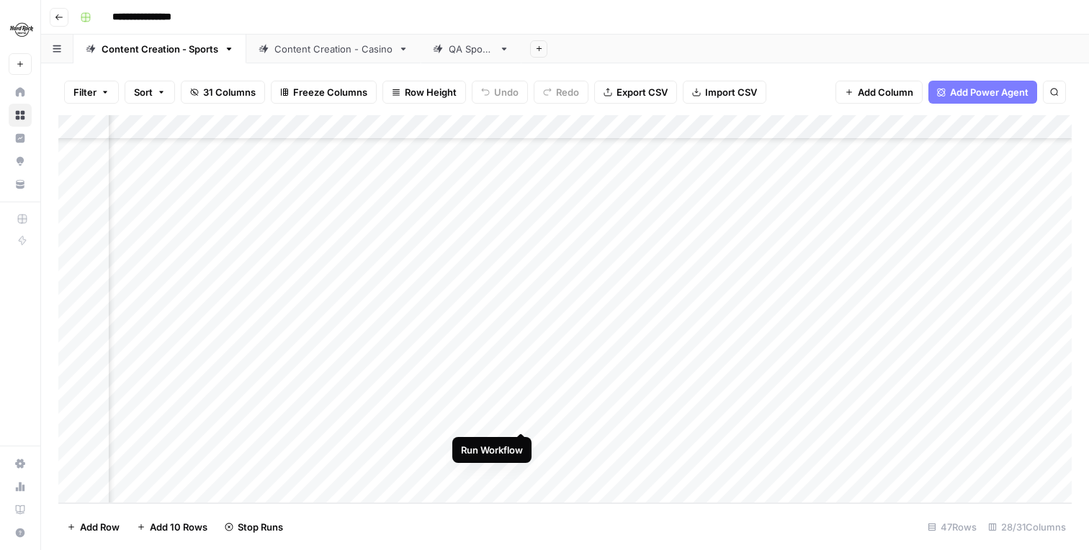
click at [526, 420] on div "Add Column" at bounding box center [564, 309] width 1013 height 388
click at [524, 443] on div "Add Column" at bounding box center [564, 309] width 1013 height 388
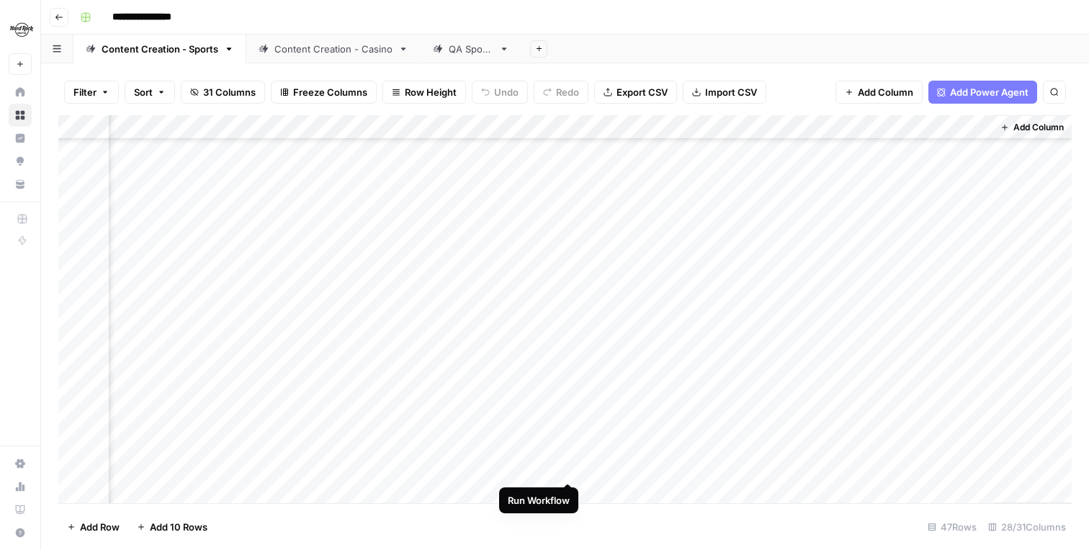
click at [565, 469] on div "Add Column" at bounding box center [564, 309] width 1013 height 388
click at [842, 468] on div "Add Column" at bounding box center [564, 309] width 1013 height 388
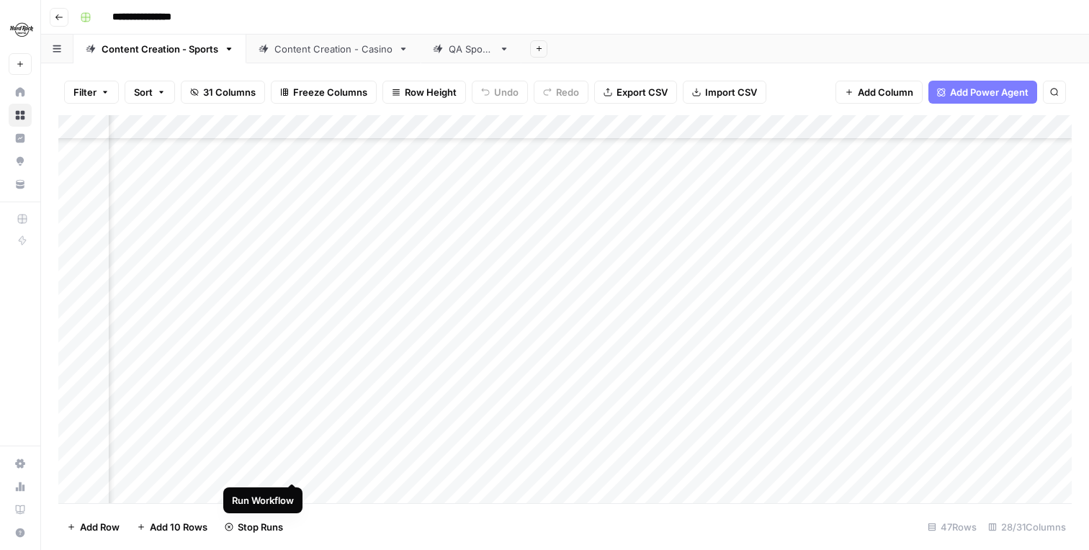
click at [295, 470] on div "Add Column" at bounding box center [564, 309] width 1013 height 388
click at [292, 444] on div "Add Column" at bounding box center [564, 309] width 1013 height 388
click at [293, 420] on div "Add Column" at bounding box center [564, 309] width 1013 height 388
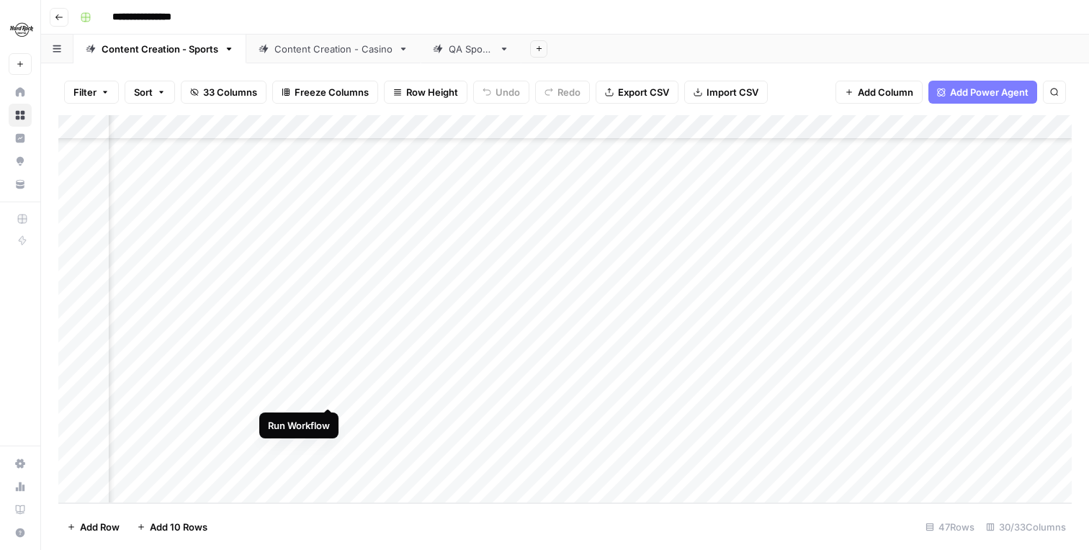
click at [331, 394] on div "Add Column" at bounding box center [564, 309] width 1013 height 388
click at [330, 417] on div "Add Column" at bounding box center [564, 309] width 1013 height 388
click at [328, 444] on div "Add Column" at bounding box center [564, 309] width 1013 height 388
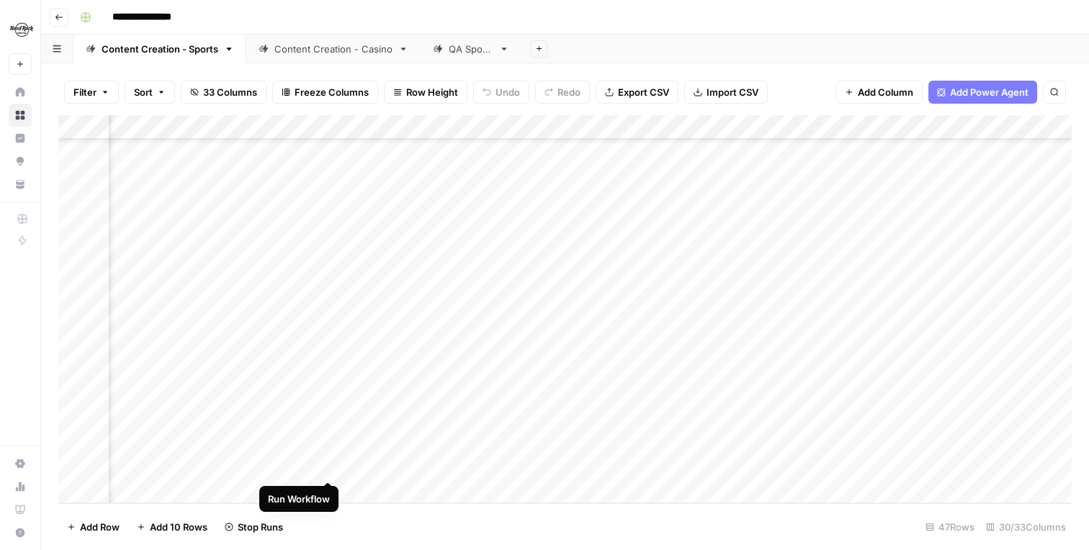
click at [326, 467] on div "Add Column" at bounding box center [564, 309] width 1013 height 388
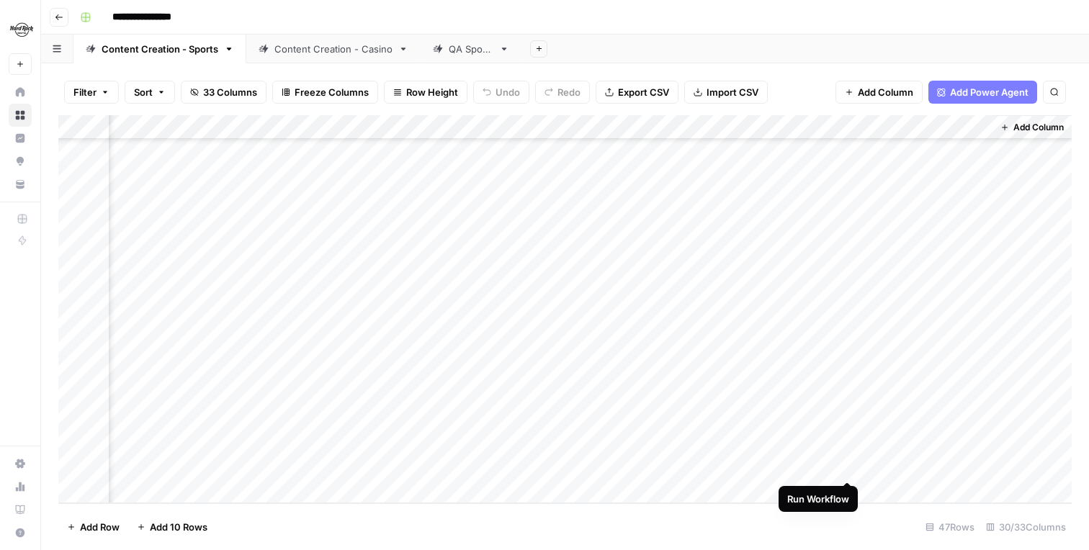
click at [848, 462] on div "Add Column" at bounding box center [564, 309] width 1013 height 388
click at [711, 345] on div "Add Column" at bounding box center [564, 309] width 1013 height 388
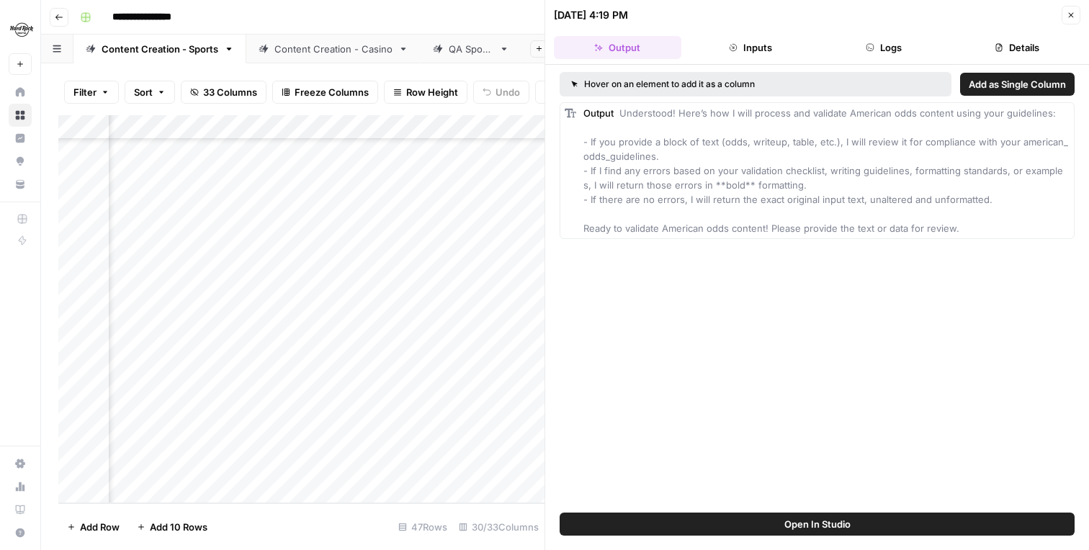
click at [1071, 9] on button "Close" at bounding box center [1071, 15] width 19 height 19
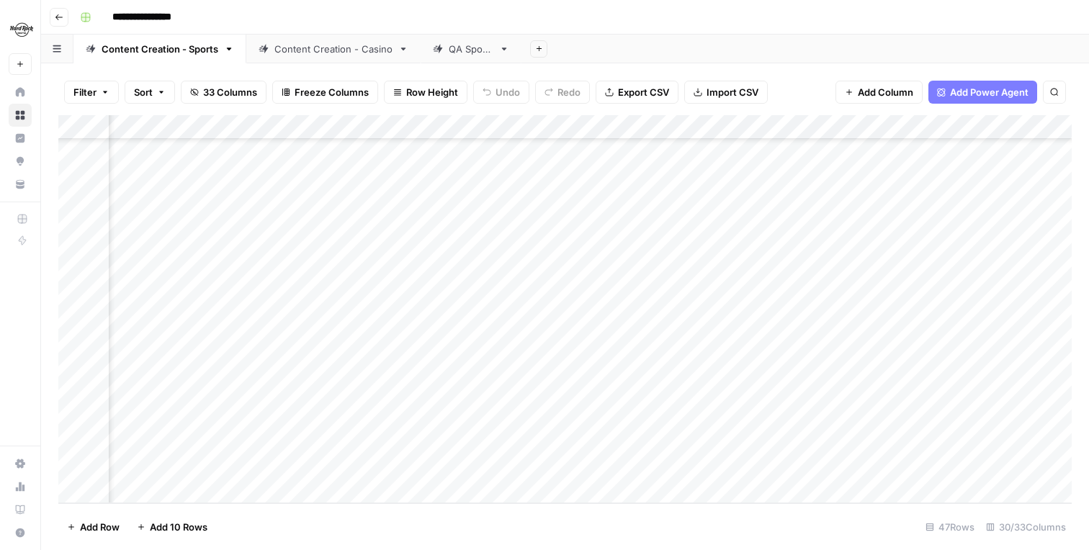
scroll to position [810, 2354]
click at [503, 394] on div "Add Column" at bounding box center [564, 309] width 1013 height 388
click at [502, 420] on div "Add Column" at bounding box center [564, 309] width 1013 height 388
click at [501, 441] on div "Add Column" at bounding box center [564, 309] width 1013 height 388
click at [505, 467] on div "Add Column" at bounding box center [564, 309] width 1013 height 388
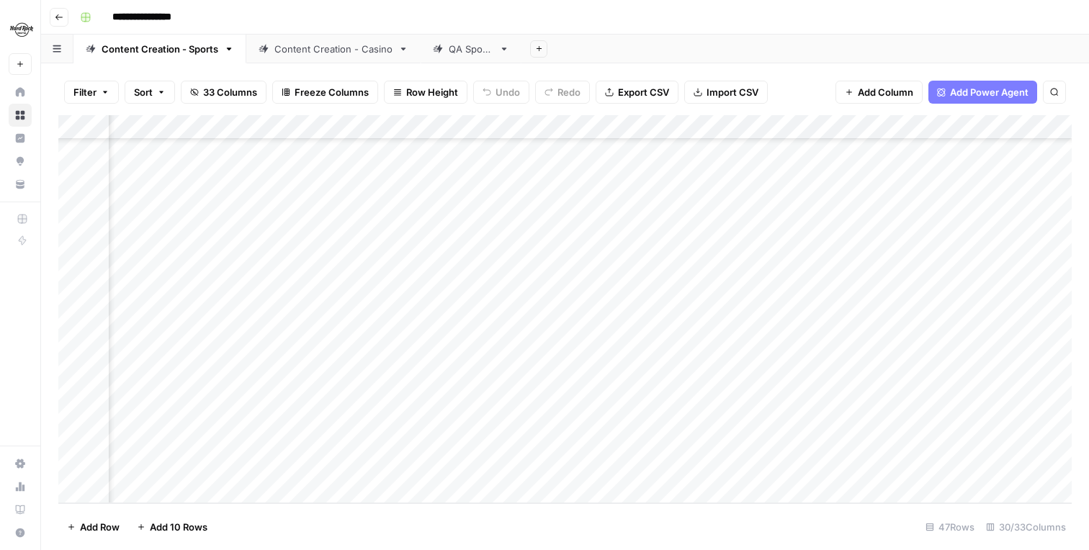
scroll to position [810, 2901]
click at [652, 346] on div "Add Column" at bounding box center [564, 309] width 1013 height 388
click at [653, 368] on div "Add Column" at bounding box center [564, 309] width 1013 height 388
click at [614, 418] on div "Add Column" at bounding box center [564, 309] width 1013 height 388
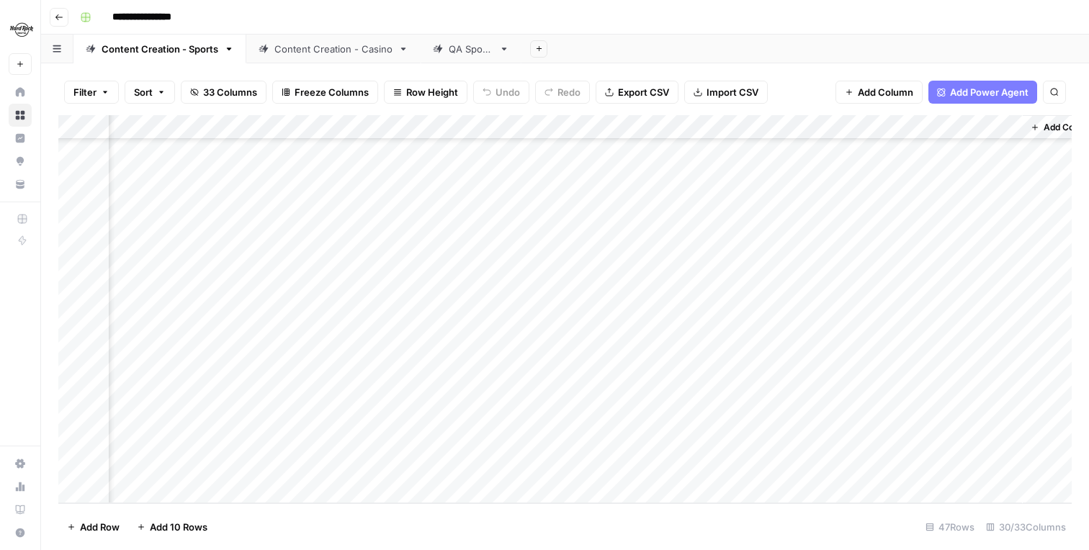
scroll to position [810, 3373]
click at [828, 340] on div "Add Column" at bounding box center [564, 309] width 1013 height 388
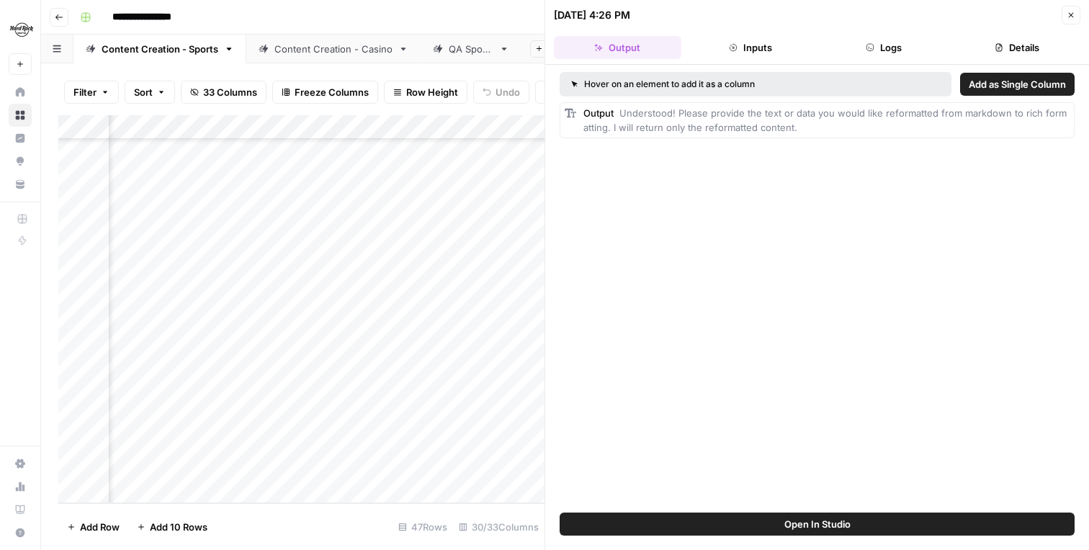
click at [1071, 21] on button "Close" at bounding box center [1071, 15] width 19 height 19
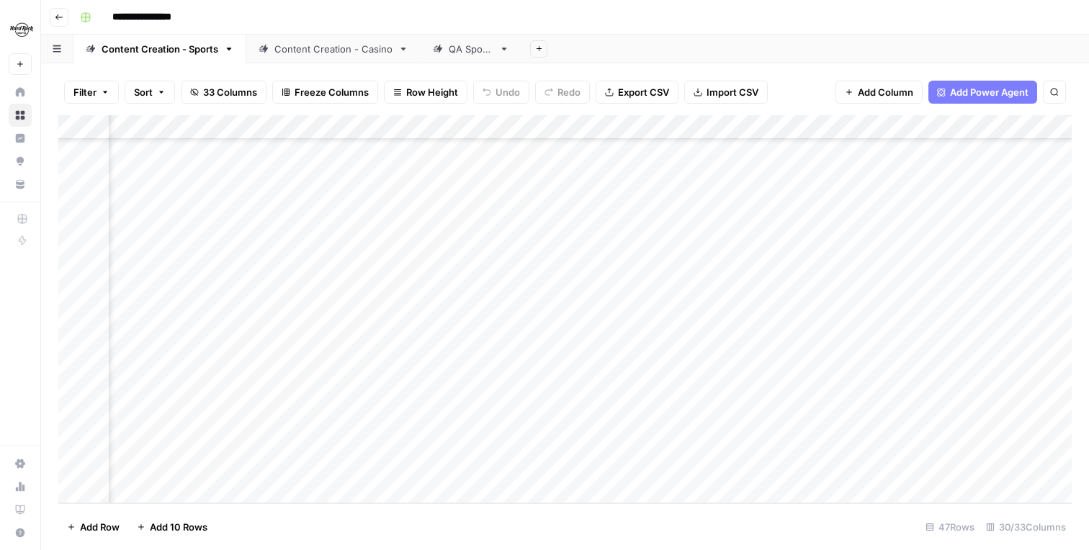
scroll to position [810, 3373]
click at [700, 347] on div "Add Column" at bounding box center [564, 309] width 1013 height 388
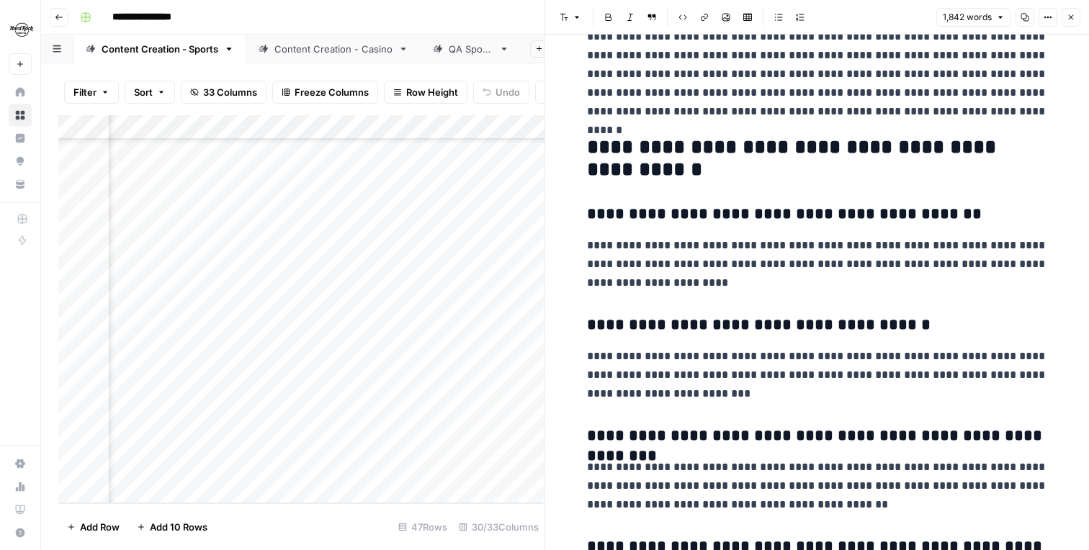
scroll to position [3627, 0]
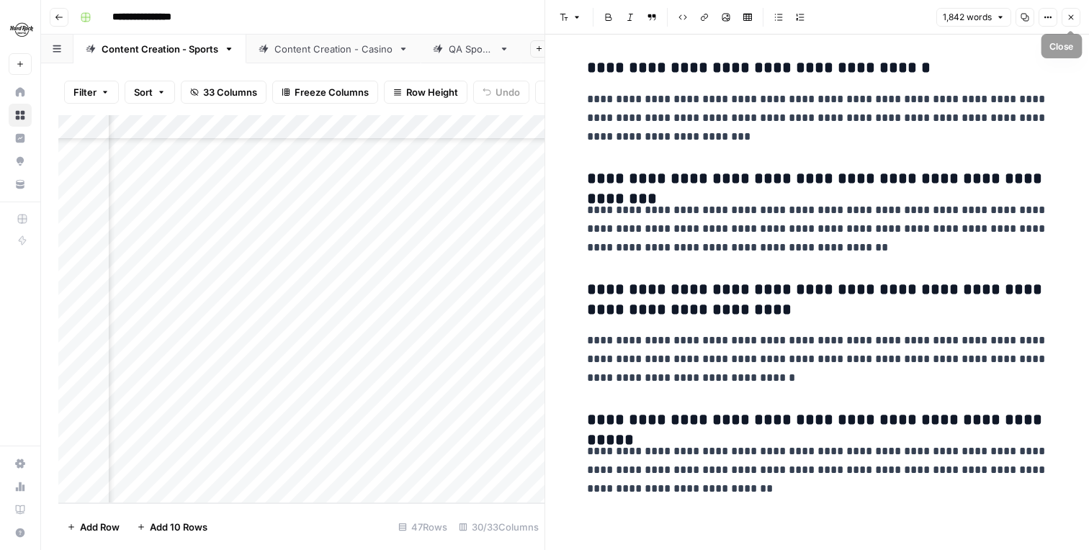
click at [1073, 12] on button "Close" at bounding box center [1071, 17] width 19 height 19
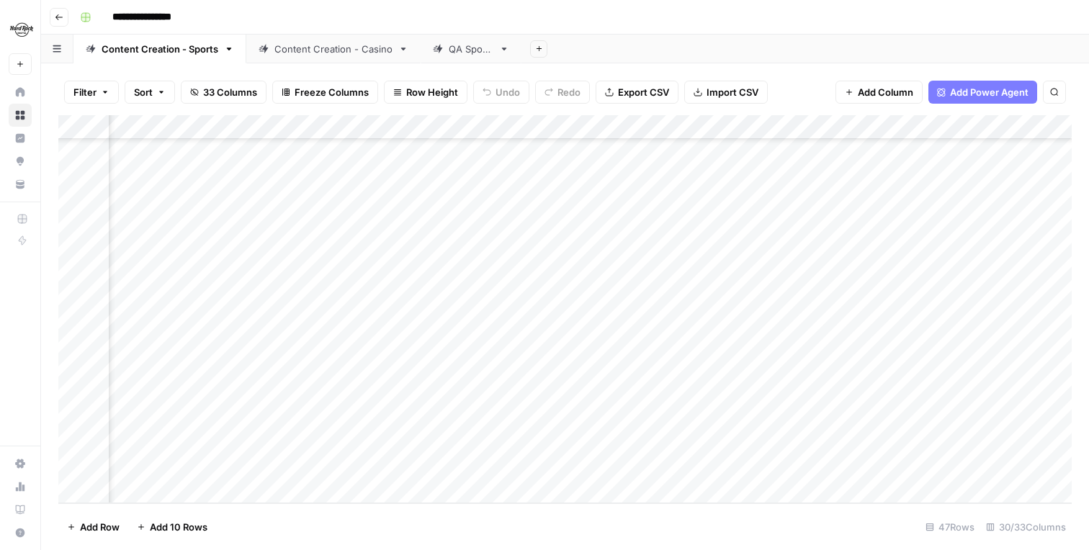
scroll to position [810, 2900]
click at [653, 397] on div "Add Column" at bounding box center [564, 309] width 1013 height 388
click at [331, 441] on div "Add Column" at bounding box center [564, 309] width 1013 height 388
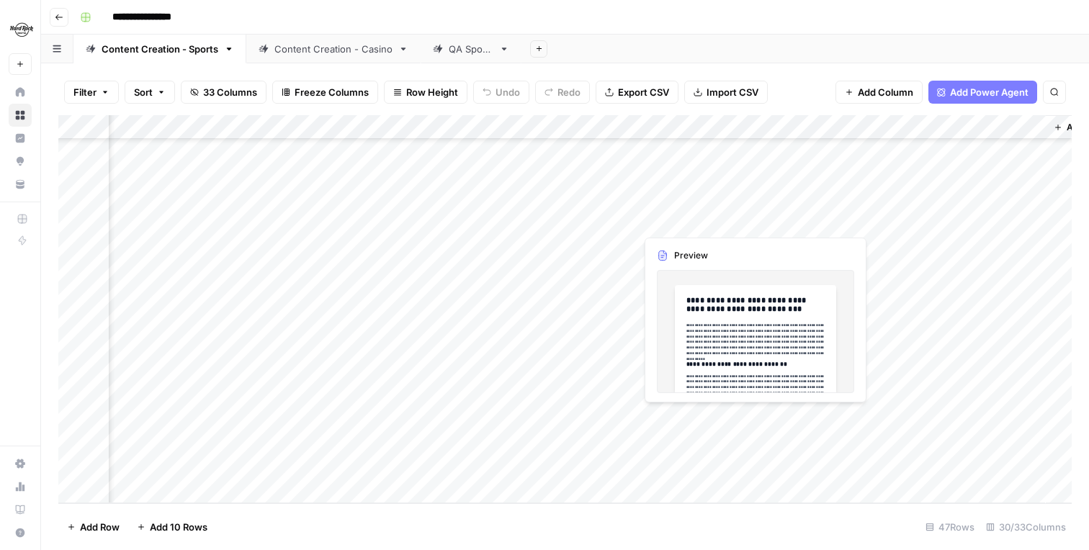
scroll to position [810, 3373]
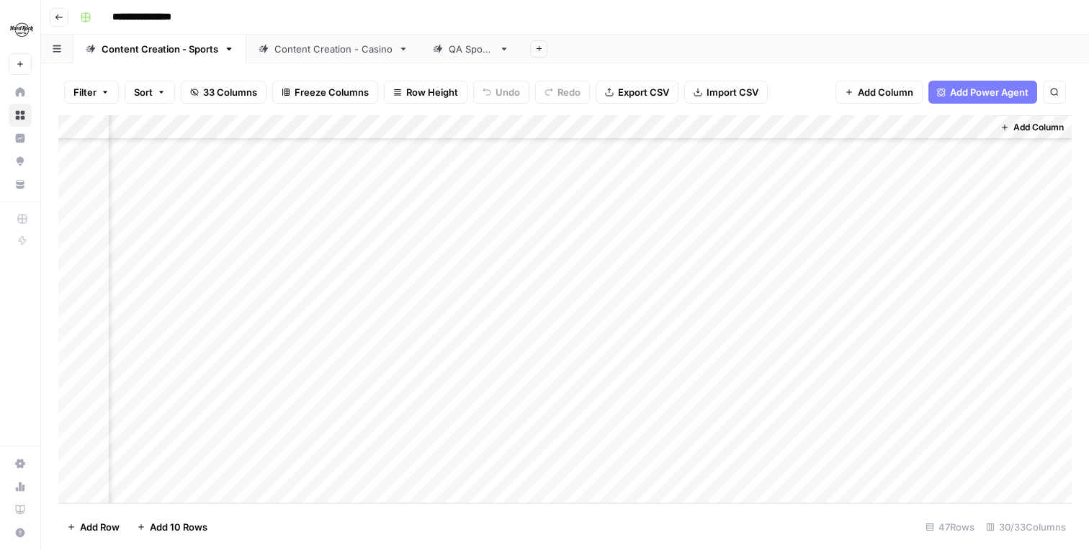
click at [830, 128] on div "Add Column" at bounding box center [564, 309] width 1013 height 388
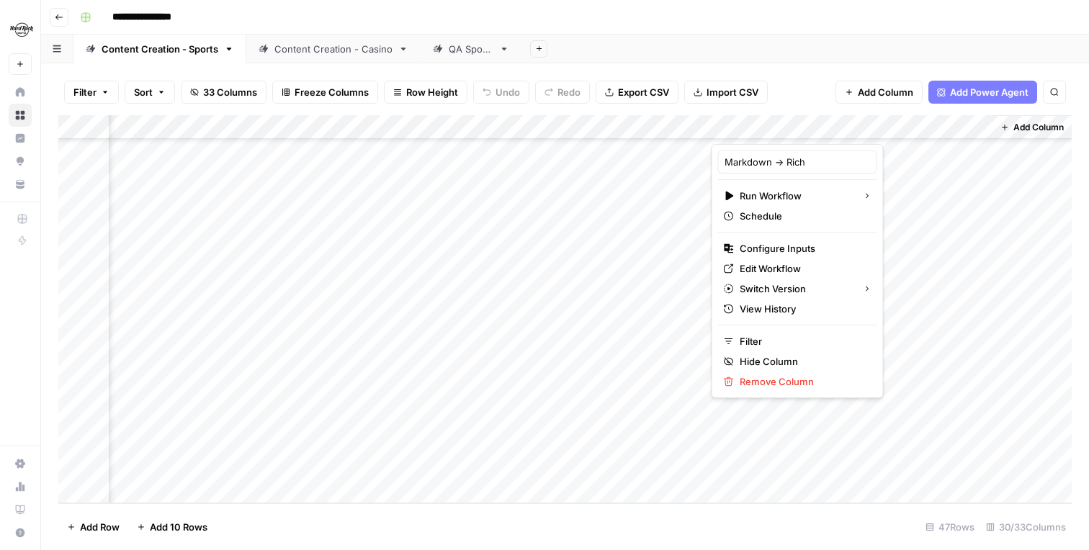
click at [892, 205] on div "Add Column" at bounding box center [564, 309] width 1013 height 388
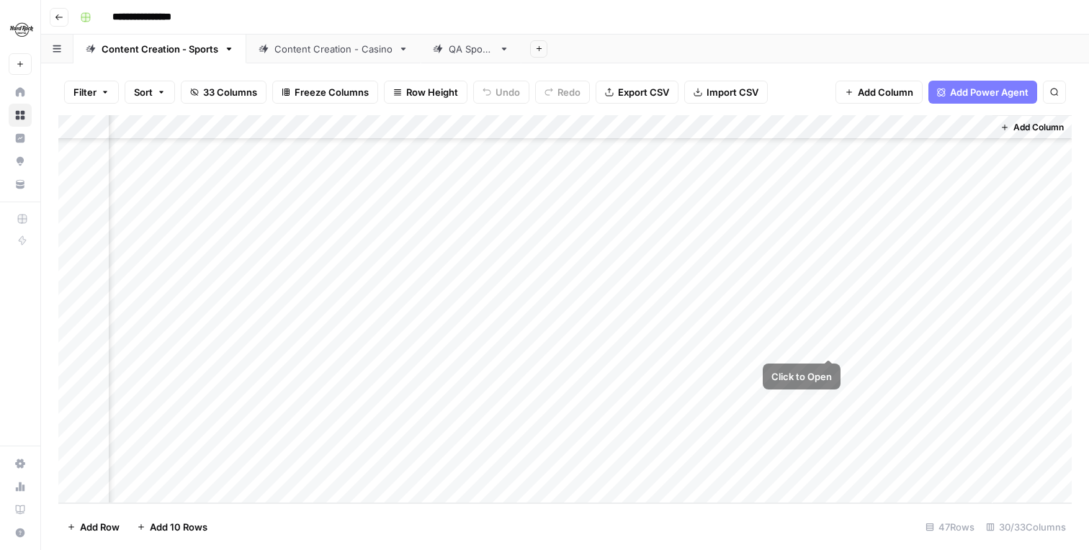
click at [828, 346] on div "Add Column" at bounding box center [564, 309] width 1013 height 388
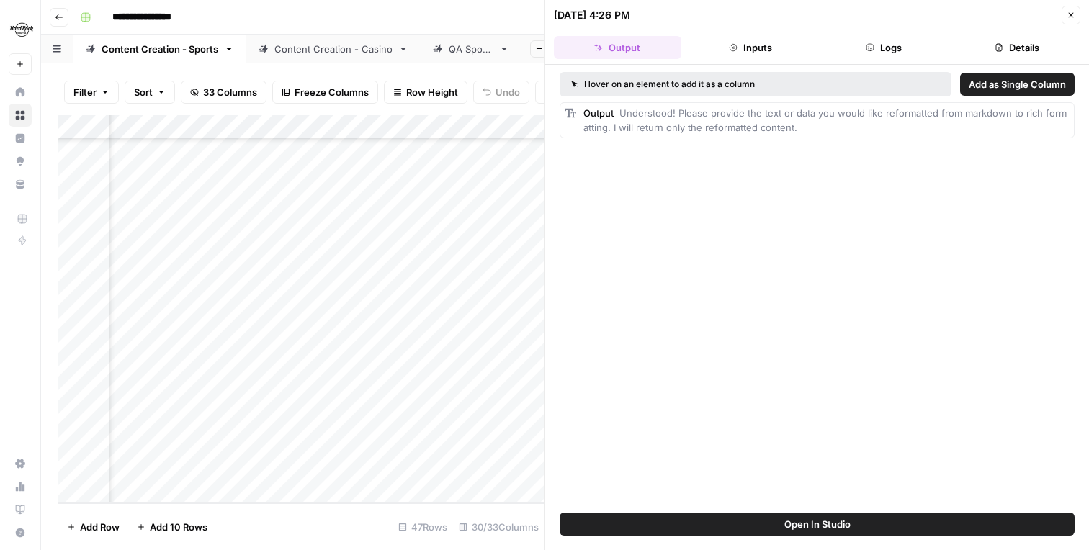
drag, startPoint x: 797, startPoint y: 125, endPoint x: 762, endPoint y: 109, distance: 38.3
click at [761, 110] on div "Output Understood! Please provide the text or data you would like reformatted f…" at bounding box center [826, 120] width 486 height 29
click at [1067, 11] on icon "button" at bounding box center [1071, 15] width 9 height 9
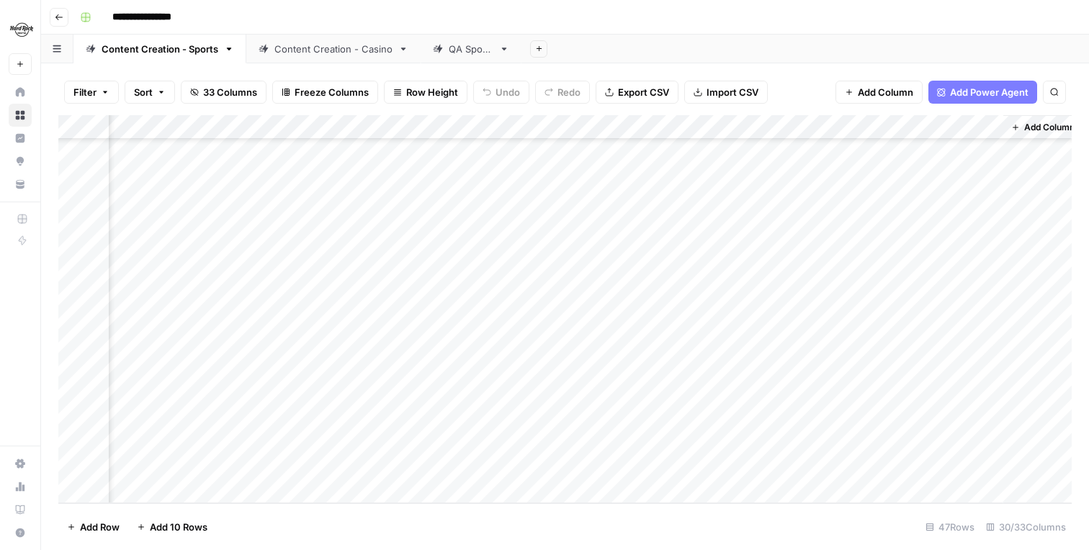
scroll to position [810, 3355]
click at [711, 344] on div "Add Column" at bounding box center [564, 309] width 1013 height 388
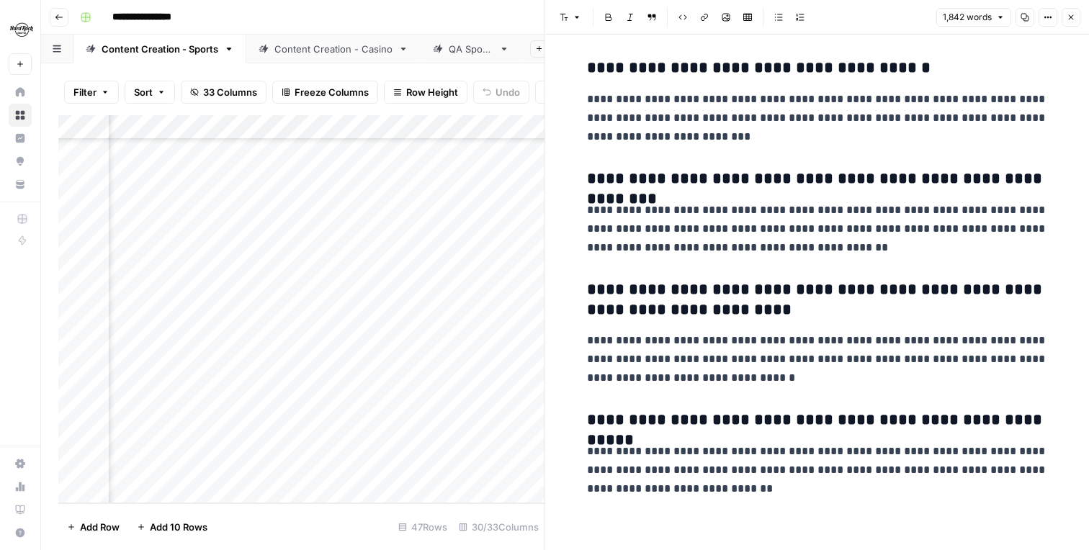
scroll to position [3610, 0]
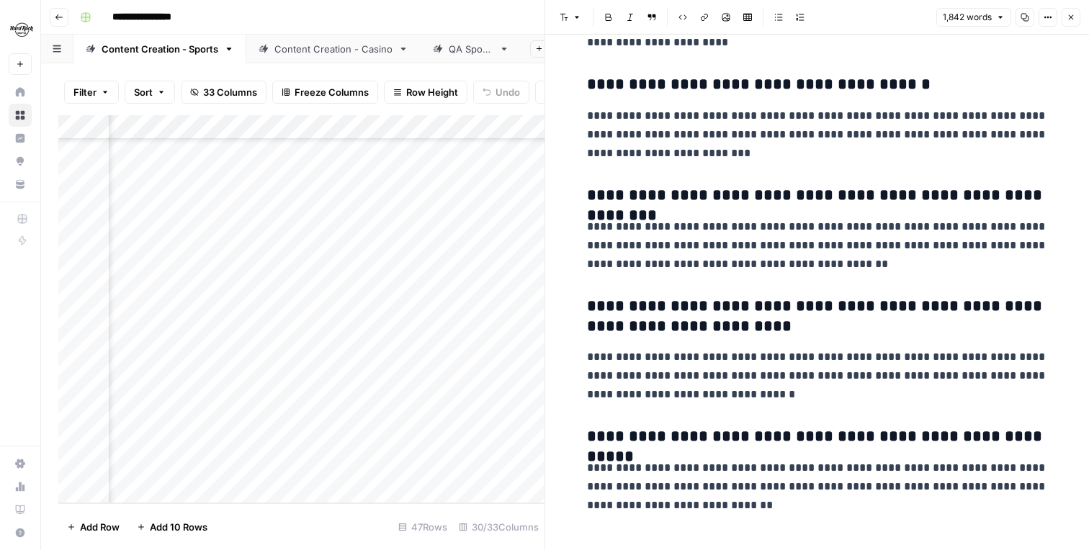
click at [434, 285] on div "Add Column" at bounding box center [301, 309] width 486 height 388
click at [420, 321] on div "Add Column" at bounding box center [301, 309] width 486 height 388
click at [1071, 19] on icon "button" at bounding box center [1071, 17] width 9 height 9
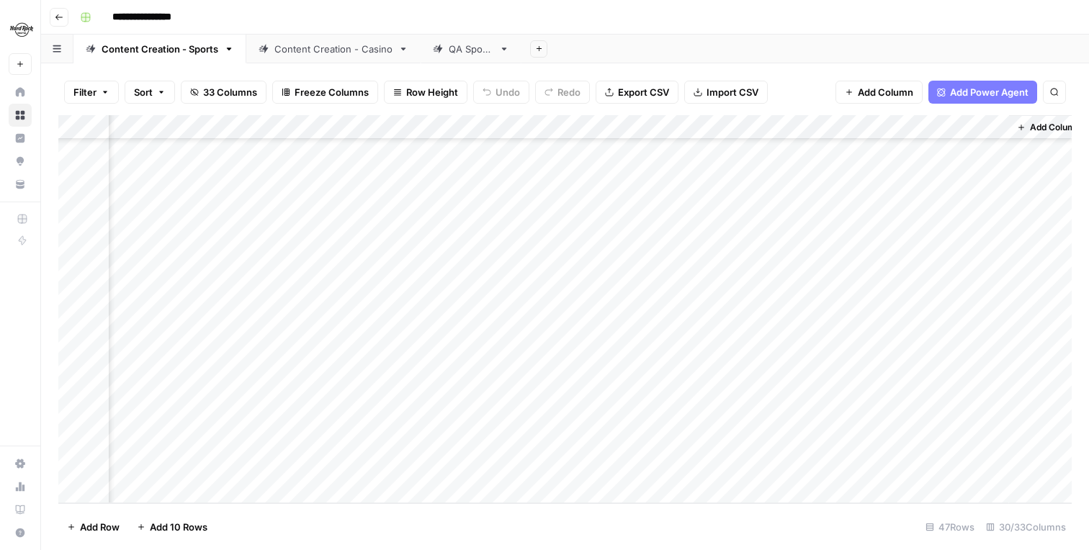
click at [711, 344] on div "Add Column" at bounding box center [564, 309] width 1013 height 388
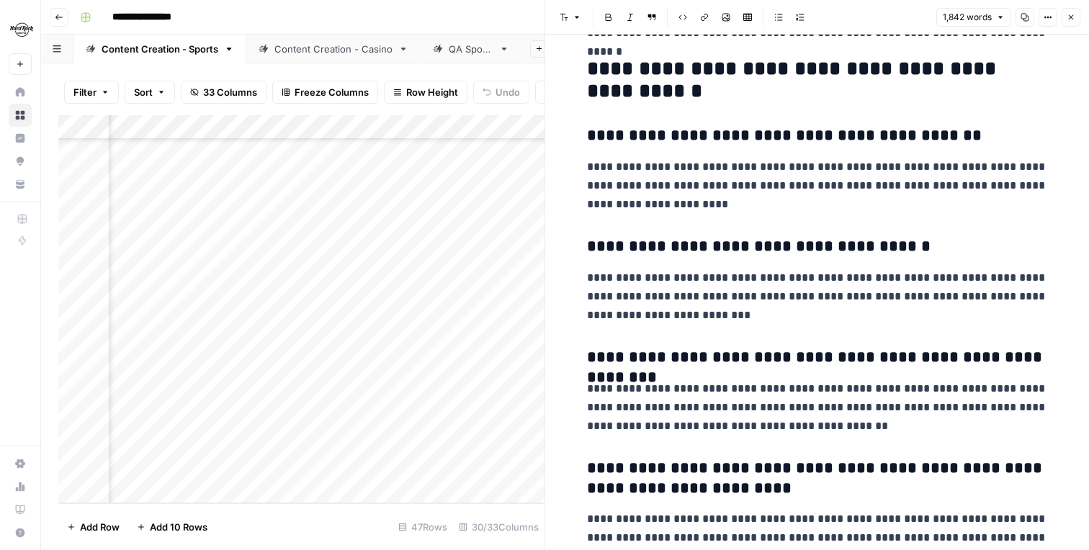
scroll to position [3502, 0]
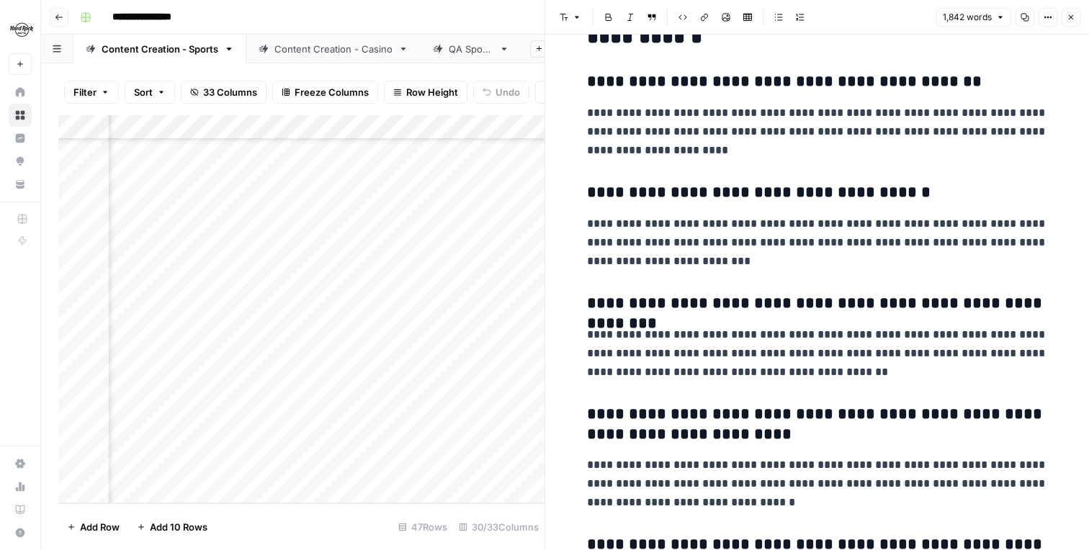
click at [1080, 24] on div "1,842 words Copy Options Close" at bounding box center [1008, 17] width 144 height 19
click at [1073, 17] on icon "button" at bounding box center [1071, 17] width 9 height 9
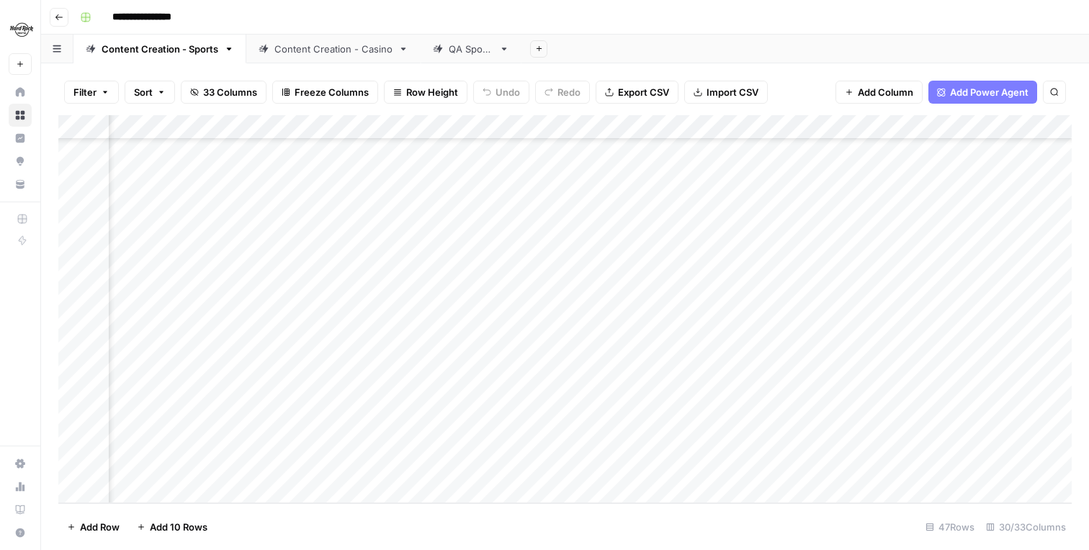
scroll to position [810, 3254]
click at [813, 440] on div "Add Column" at bounding box center [564, 309] width 1013 height 388
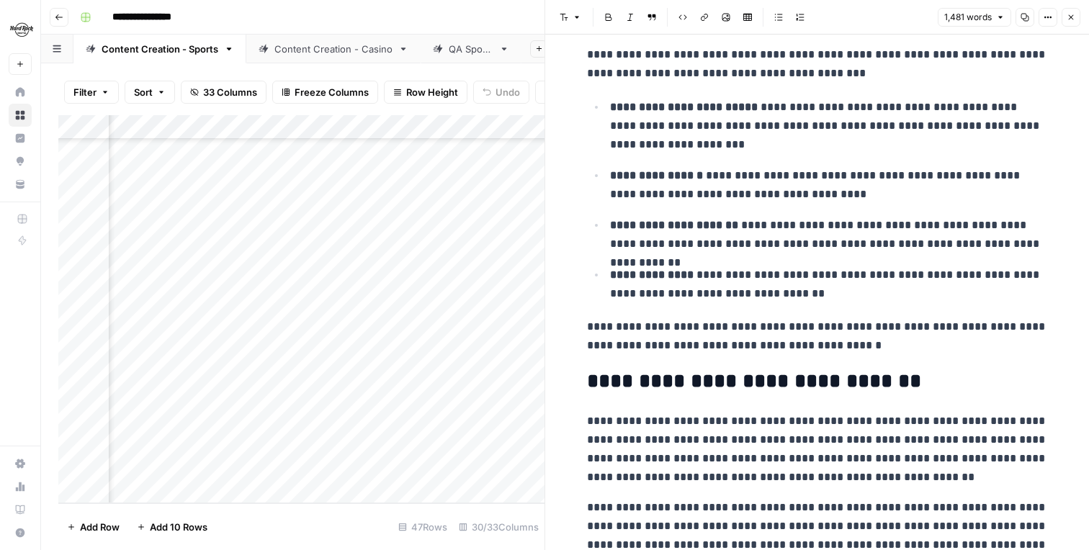
scroll to position [2236, 0]
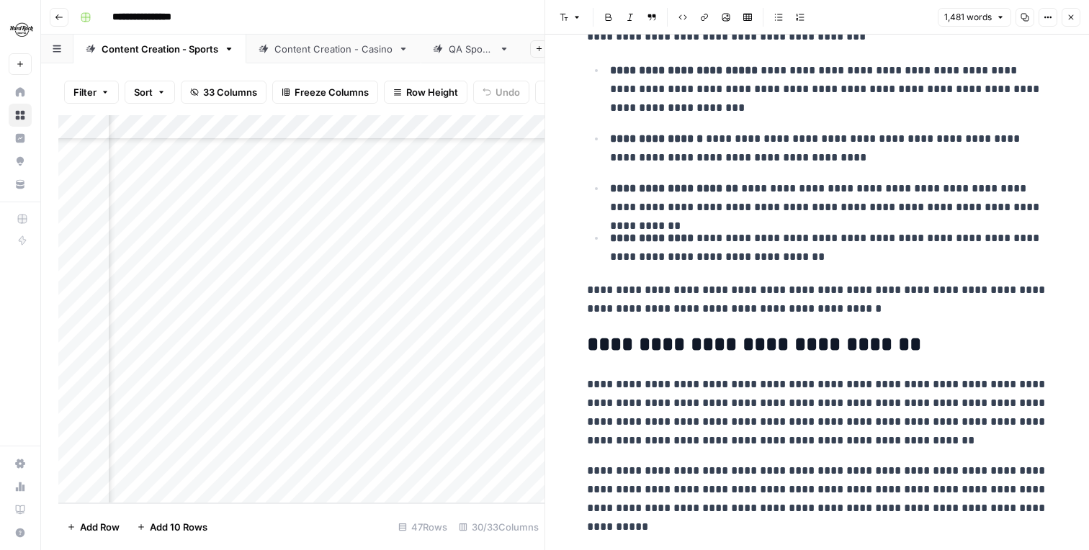
click at [1075, 16] on icon "button" at bounding box center [1071, 17] width 9 height 9
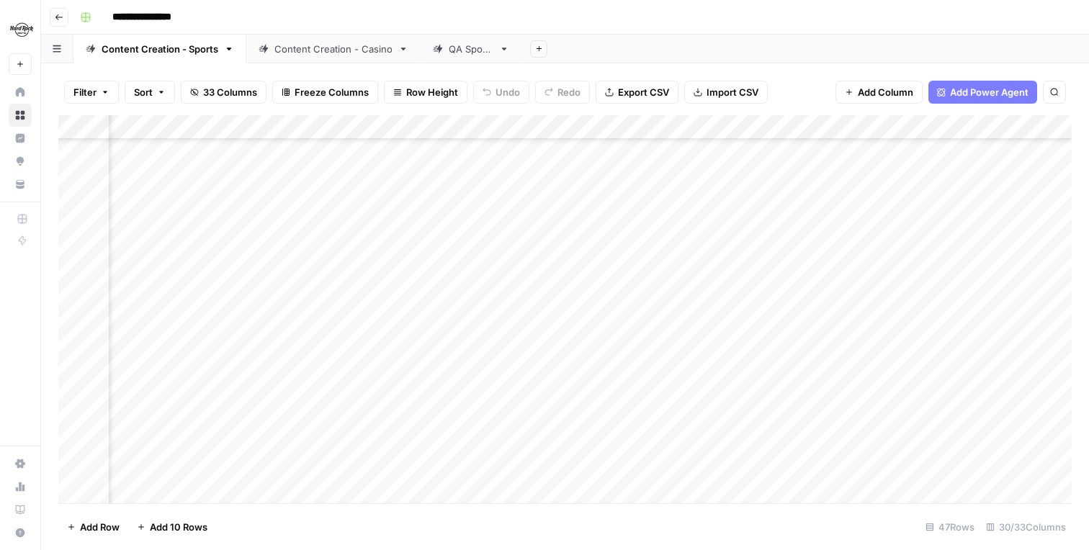
scroll to position [443, 1214]
